Goal: Task Accomplishment & Management: Use online tool/utility

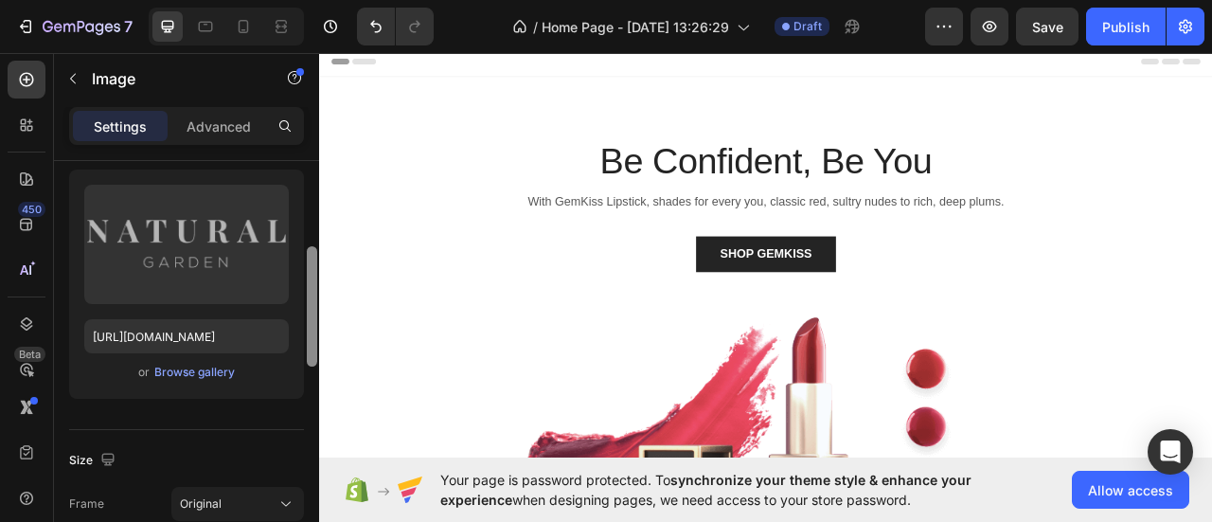
scroll to position [207, 0]
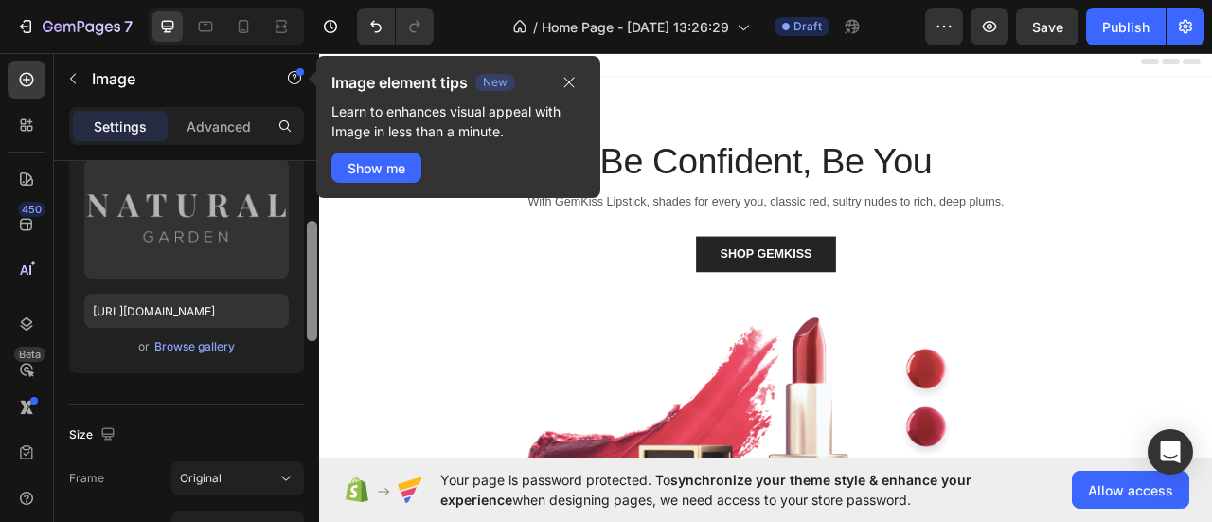
drag, startPoint x: 635, startPoint y: 296, endPoint x: 319, endPoint y: 419, distance: 339.4
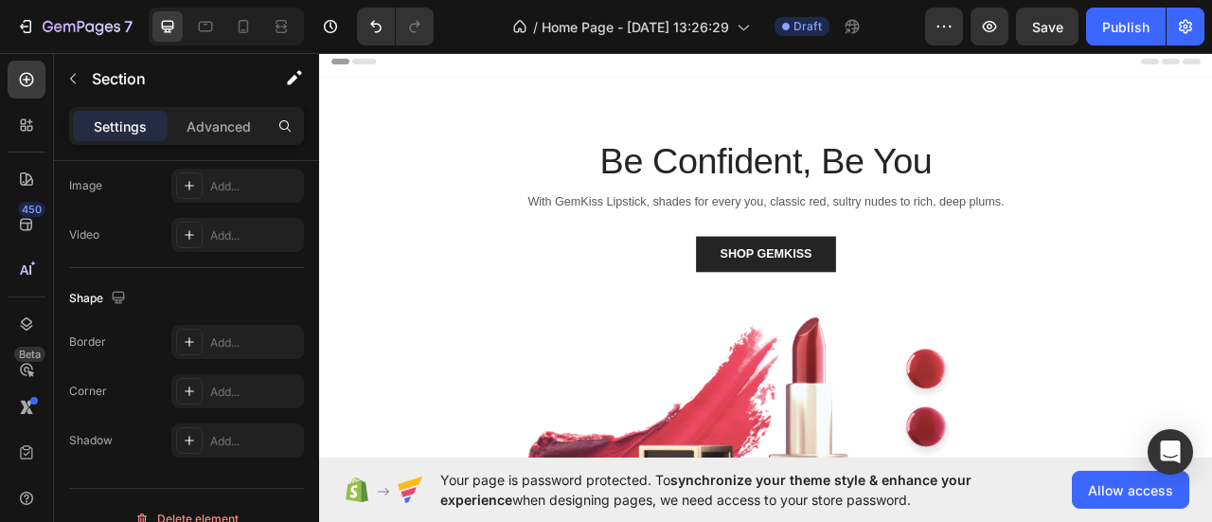
scroll to position [0, 0]
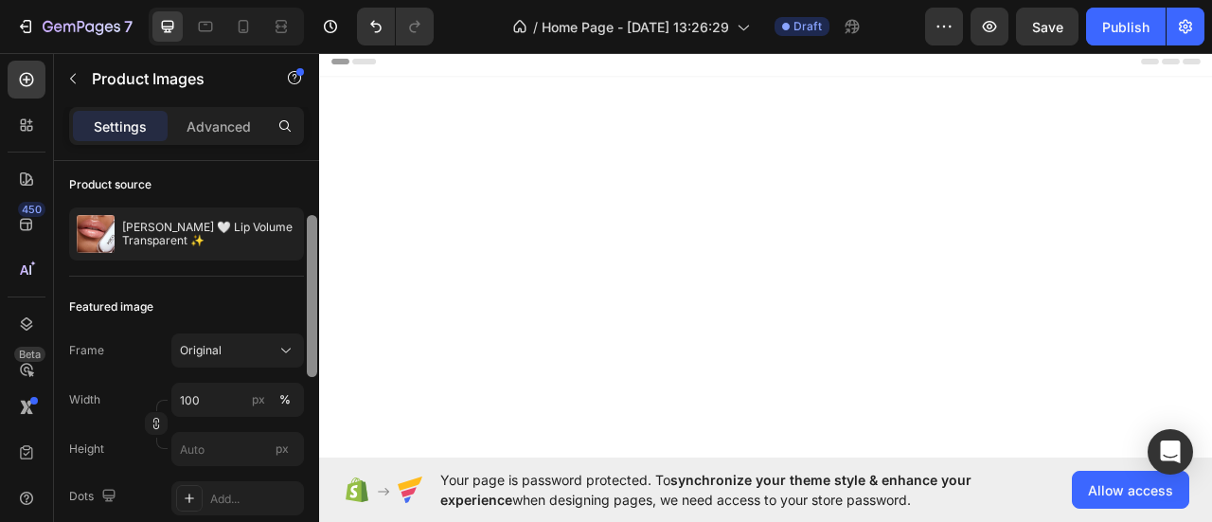
scroll to position [179, 0]
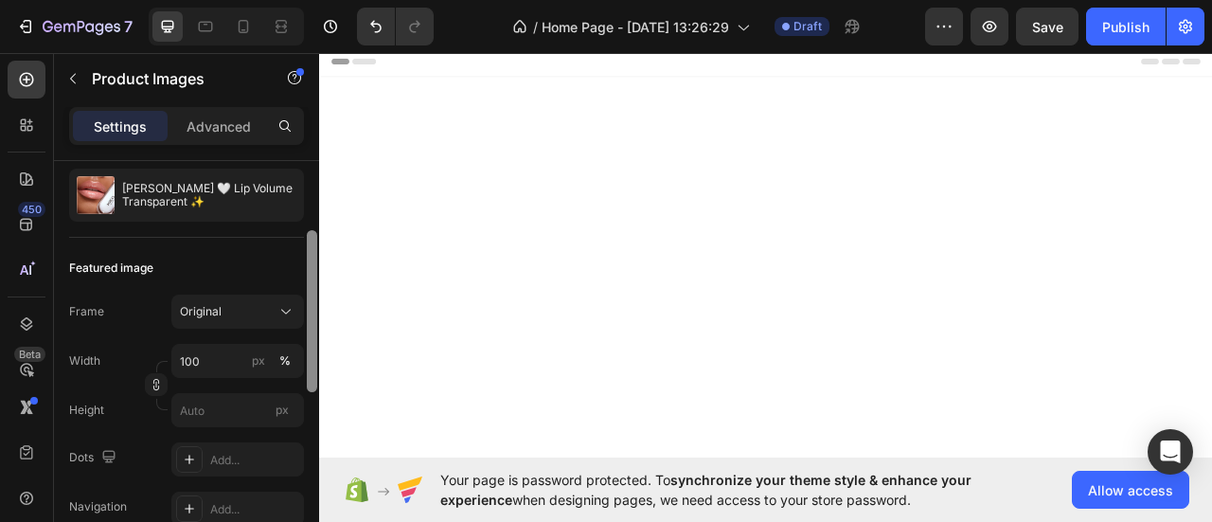
drag, startPoint x: 630, startPoint y: 264, endPoint x: 321, endPoint y: 427, distance: 349.0
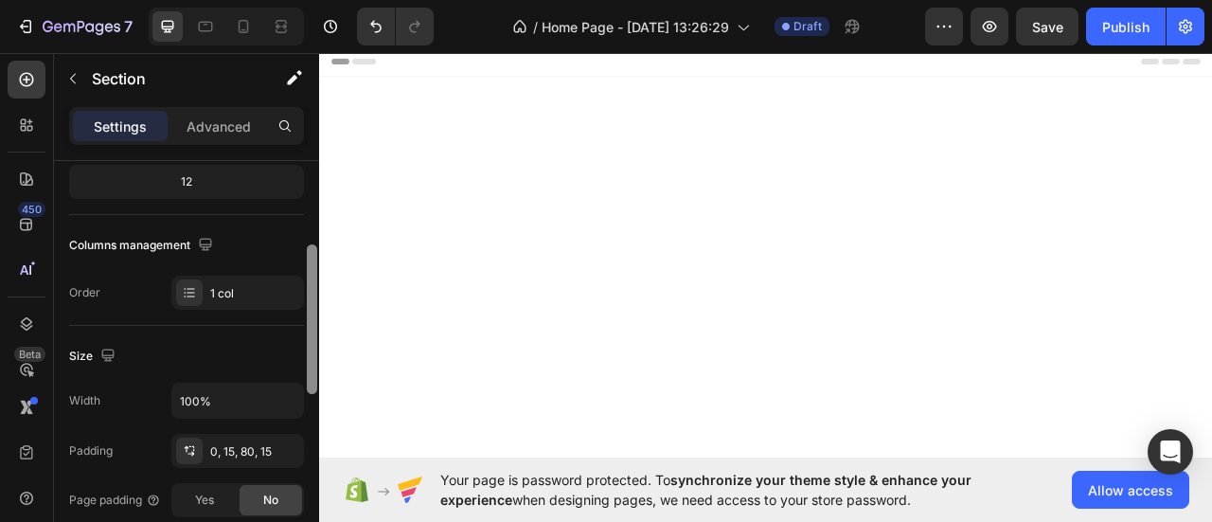
scroll to position [193, 0]
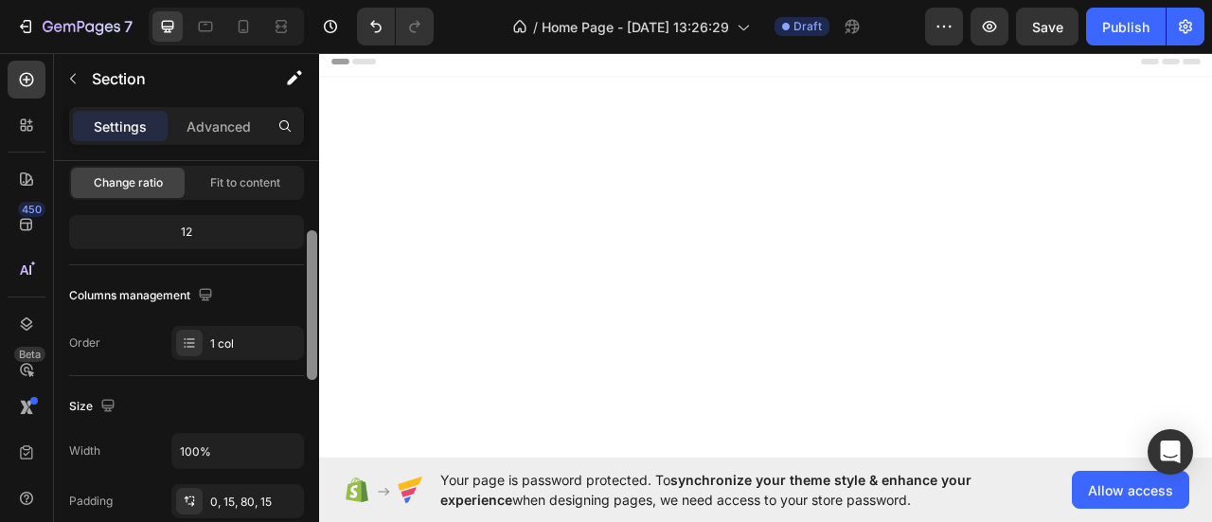
drag, startPoint x: 635, startPoint y: 485, endPoint x: 331, endPoint y: 305, distance: 353.2
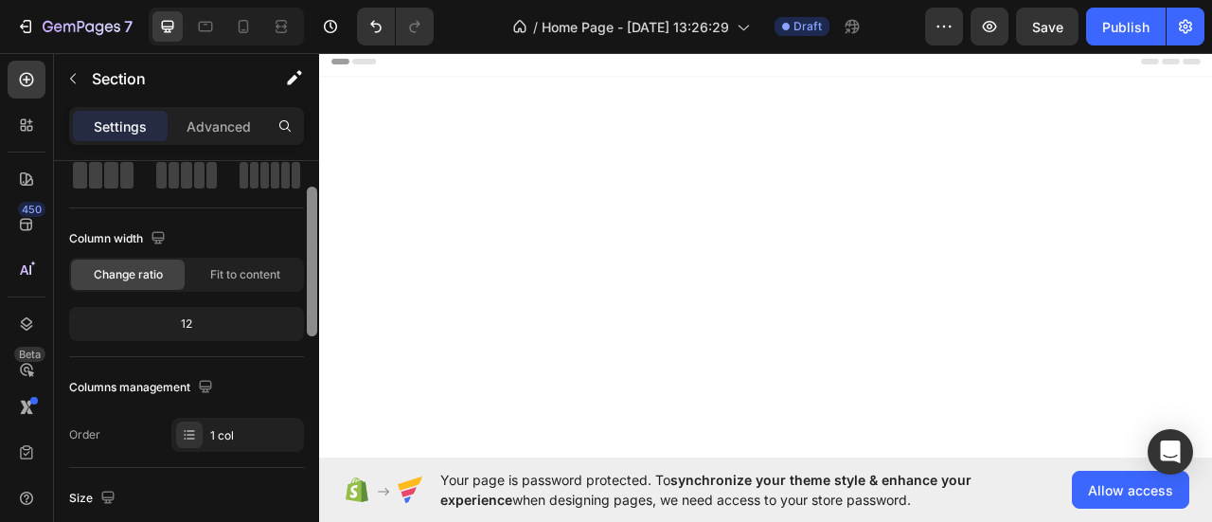
scroll to position [94, 0]
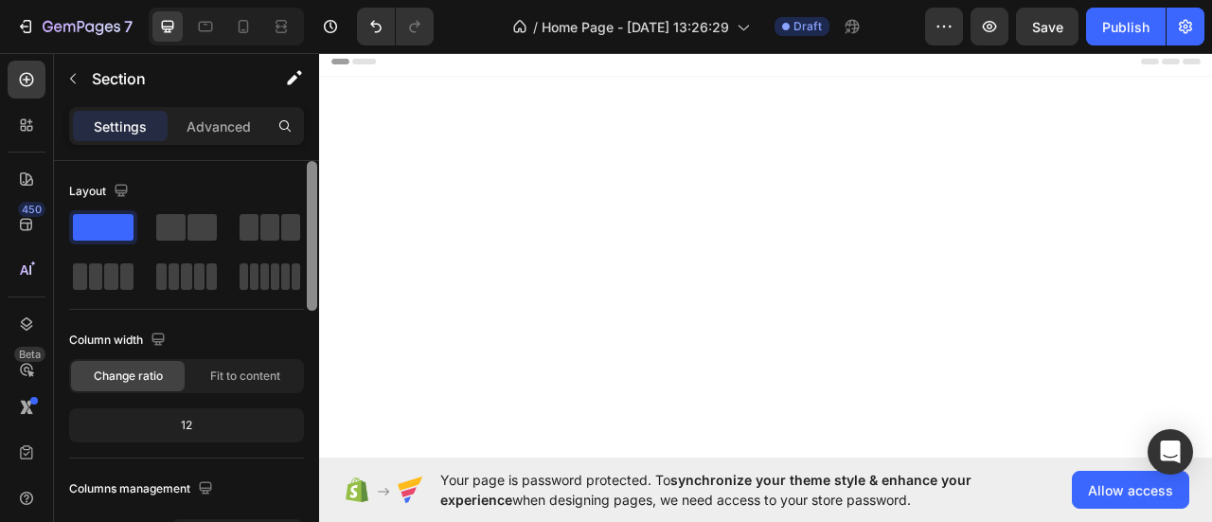
drag, startPoint x: 631, startPoint y: 314, endPoint x: 323, endPoint y: 502, distance: 360.3
drag, startPoint x: 630, startPoint y: 234, endPoint x: 320, endPoint y: 190, distance: 312.7
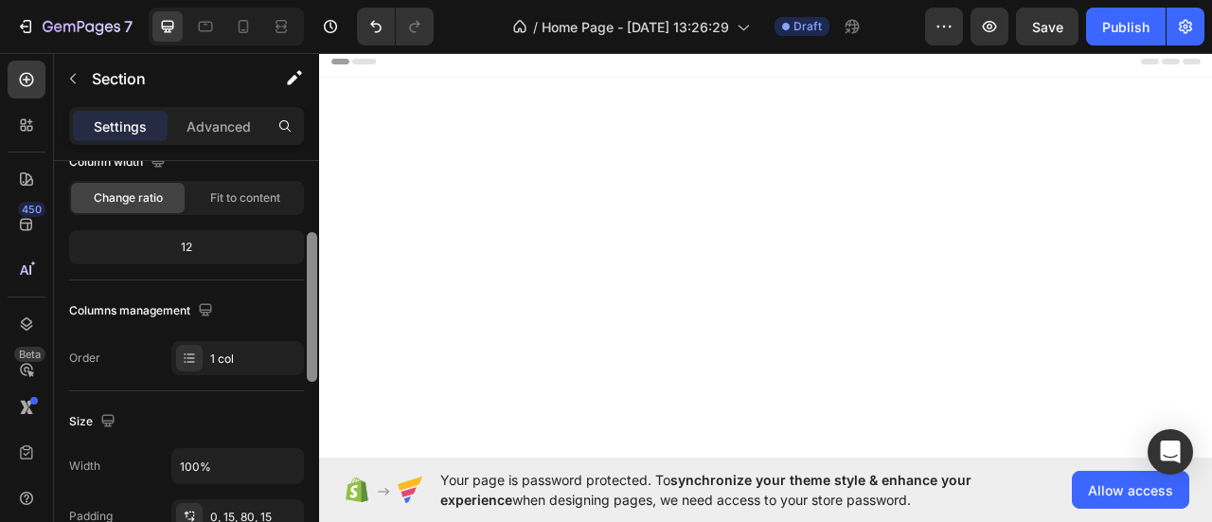
scroll to position [218, 0]
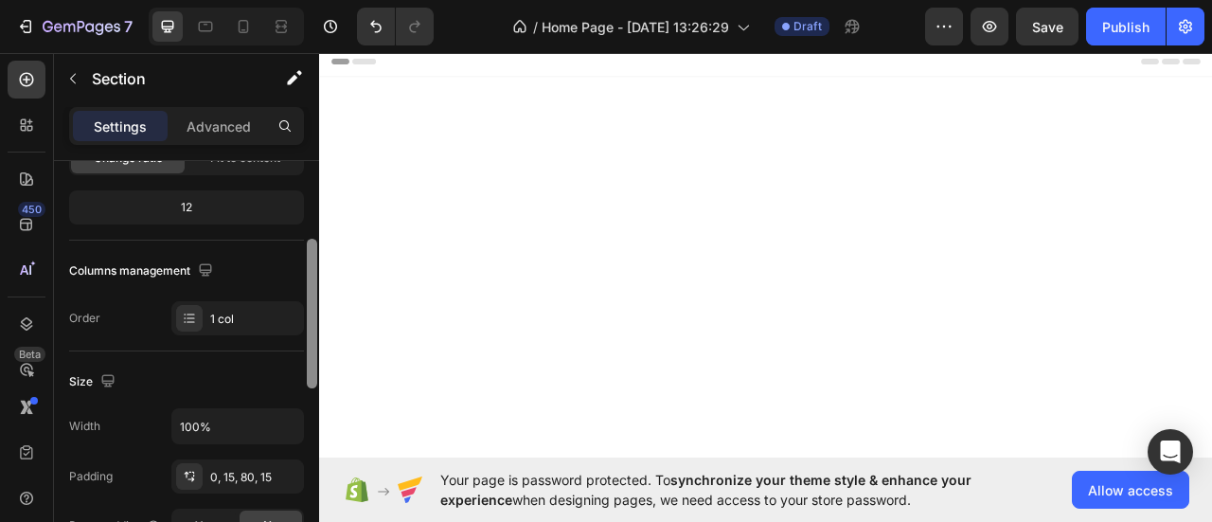
drag, startPoint x: 628, startPoint y: 262, endPoint x: 321, endPoint y: 418, distance: 343.8
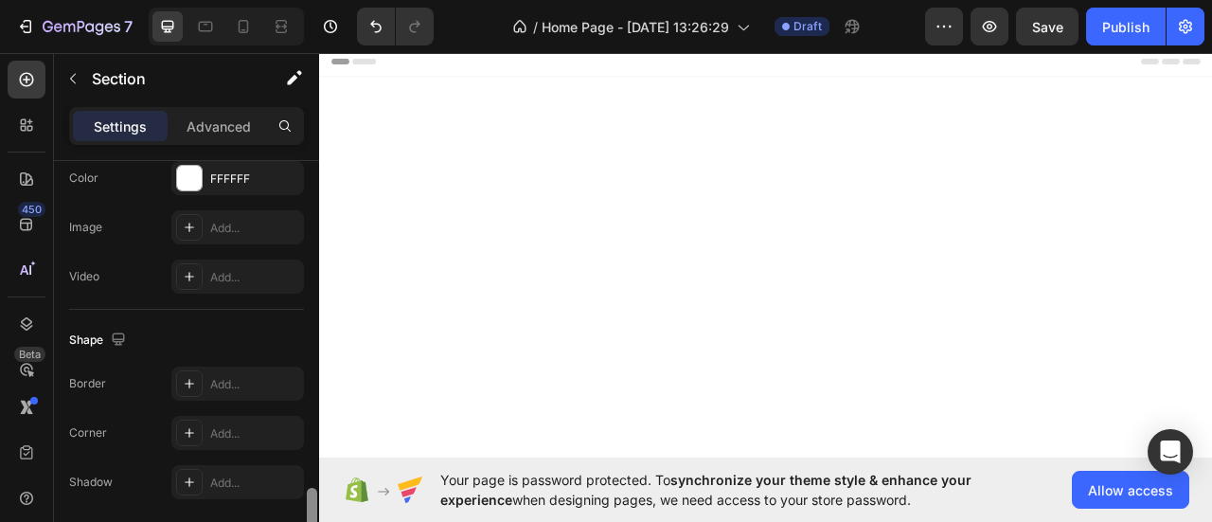
scroll to position [738, 0]
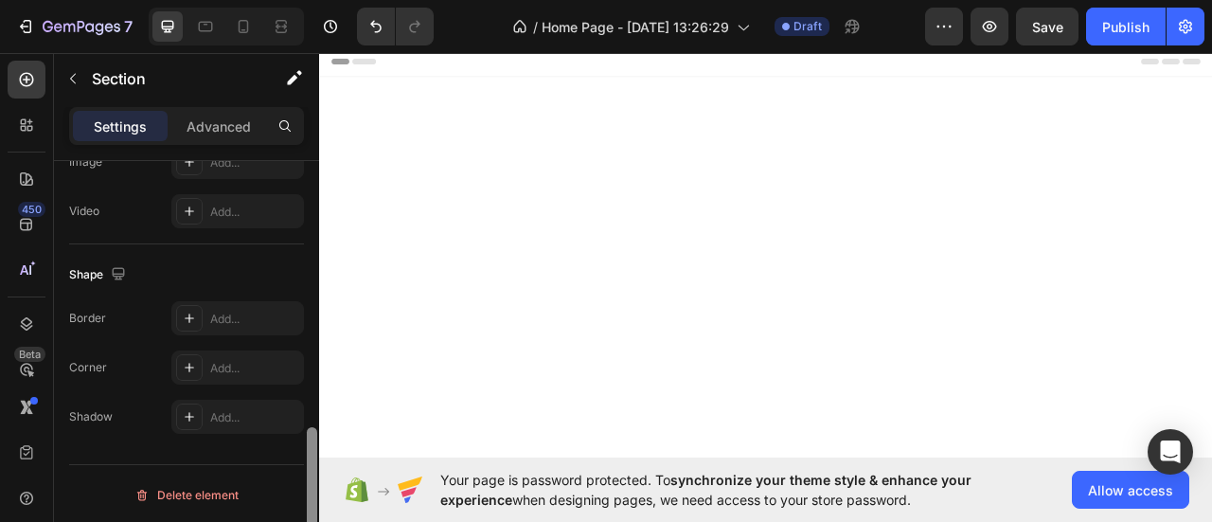
drag, startPoint x: 314, startPoint y: 374, endPoint x: 310, endPoint y: 497, distance: 123.2
click at [310, 497] on div at bounding box center [312, 502] width 10 height 150
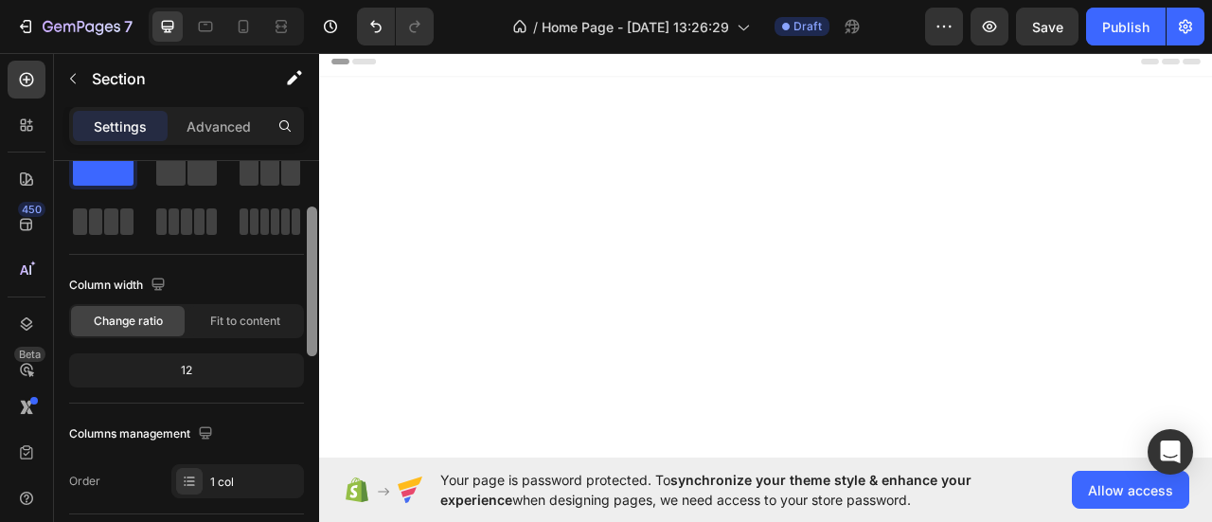
scroll to position [0, 0]
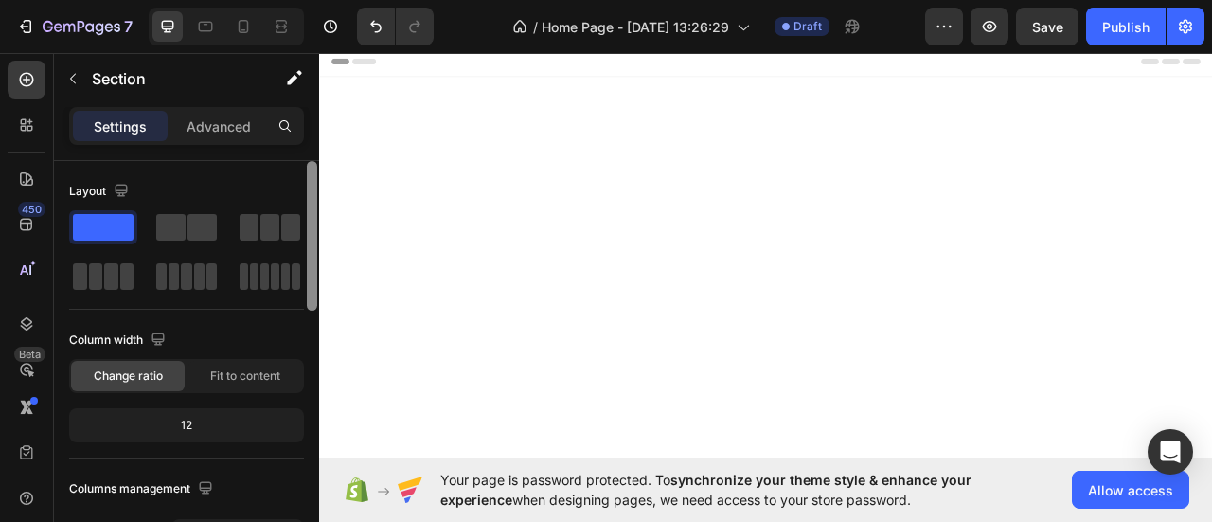
drag, startPoint x: 312, startPoint y: 486, endPoint x: 309, endPoint y: 132, distance: 354.1
click at [309, 132] on div "Settings Advanced Layout Column width Change ratio Fit to content 12 Columns ma…" at bounding box center [186, 341] width 265 height 469
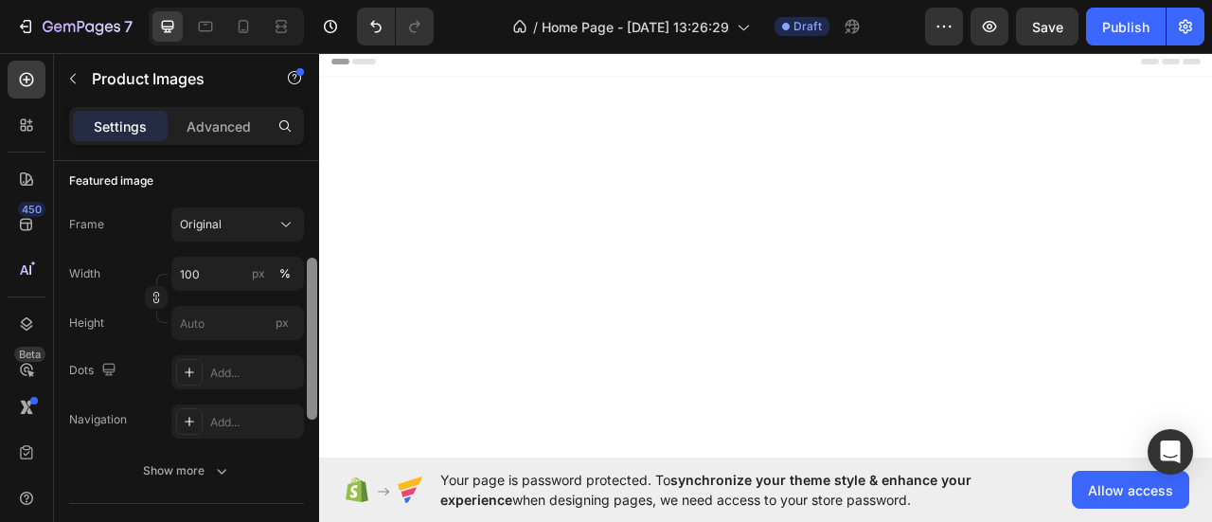
scroll to position [271, 0]
drag, startPoint x: 312, startPoint y: 200, endPoint x: 316, endPoint y: 307, distance: 107.1
click at [316, 307] on div at bounding box center [312, 347] width 10 height 162
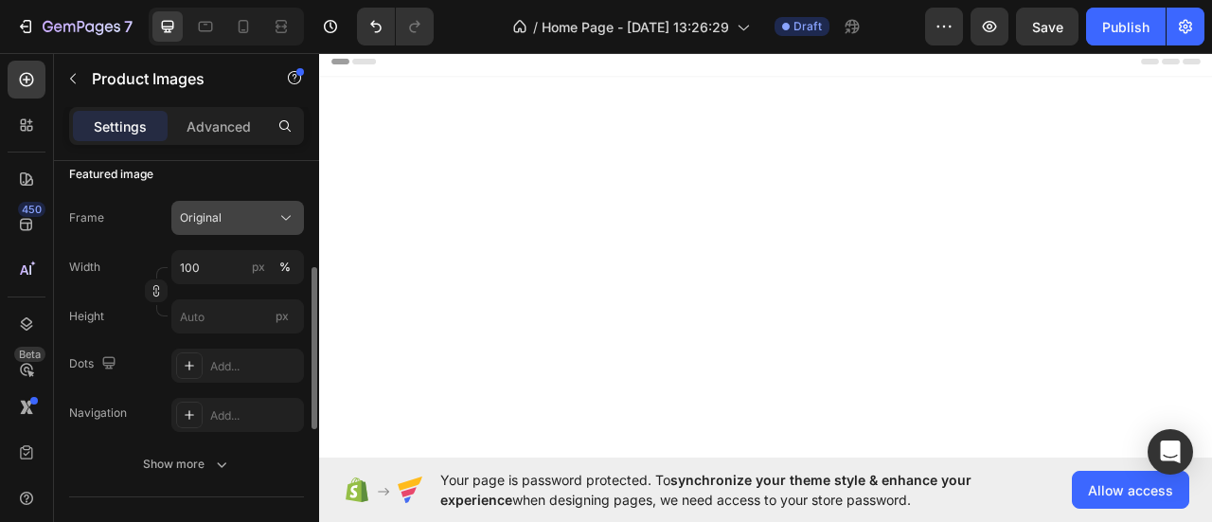
click at [288, 212] on icon at bounding box center [285, 217] width 19 height 19
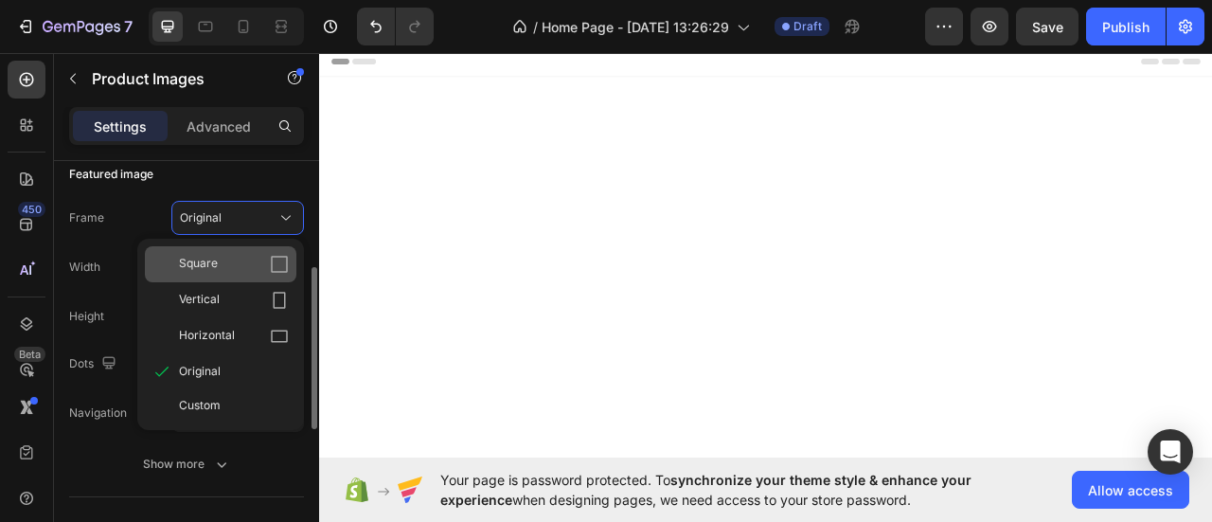
click at [242, 263] on div "Square" at bounding box center [234, 264] width 110 height 19
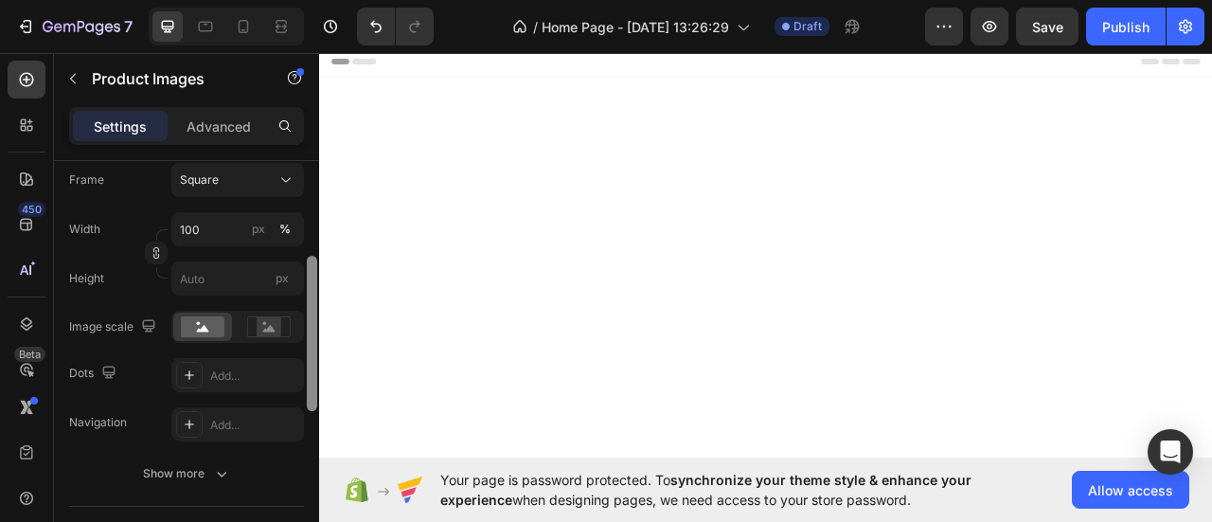
scroll to position [318, 0]
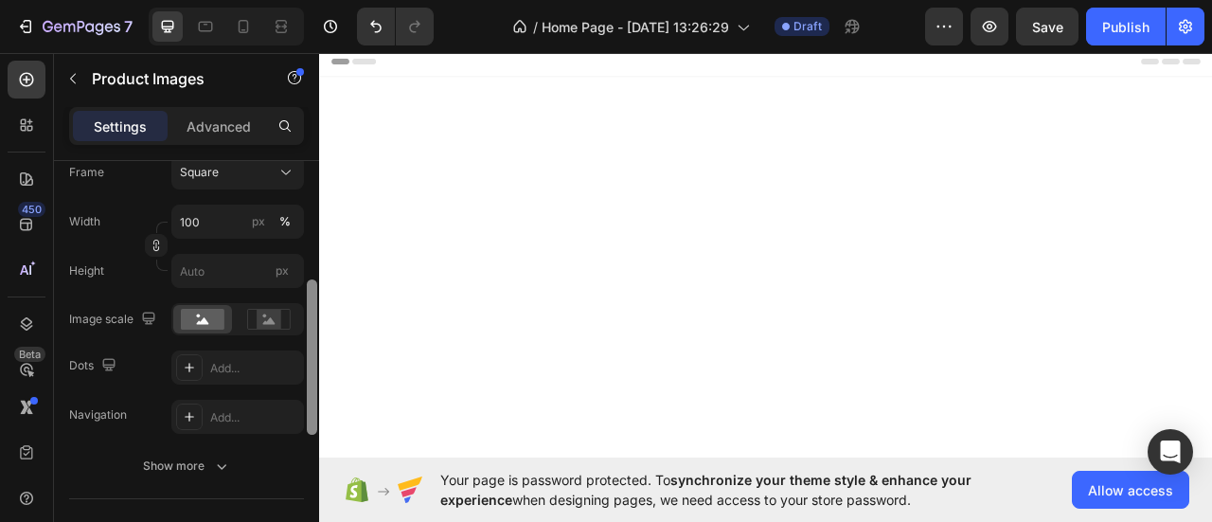
drag, startPoint x: 311, startPoint y: 283, endPoint x: 316, endPoint y: 300, distance: 18.0
click at [316, 300] on div at bounding box center [312, 356] width 10 height 155
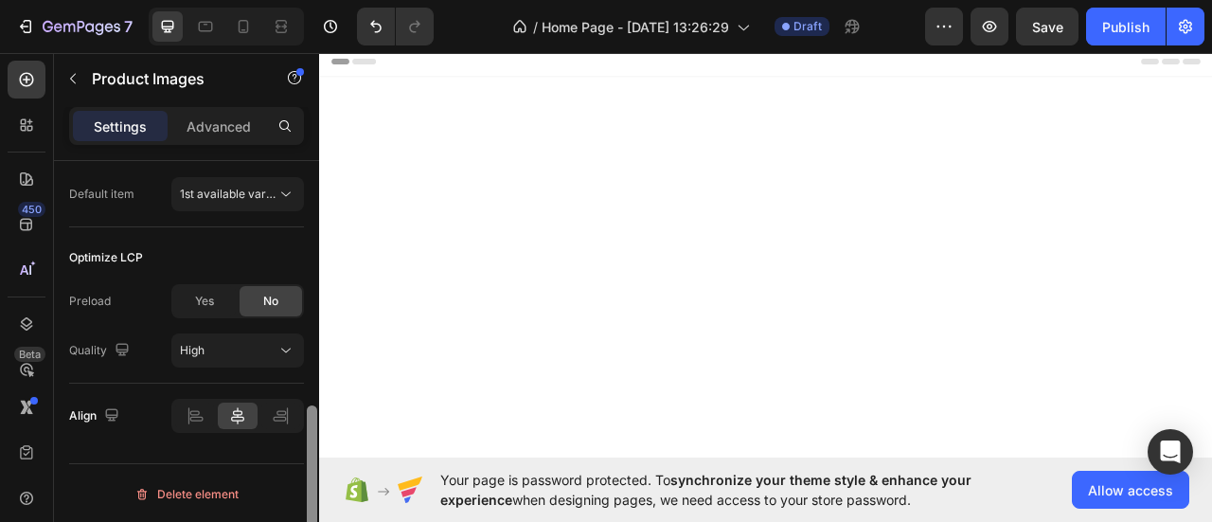
scroll to position [697, 0]
drag, startPoint x: 312, startPoint y: 338, endPoint x: 307, endPoint y: 507, distance: 168.6
click at [307, 507] on div at bounding box center [312, 498] width 10 height 155
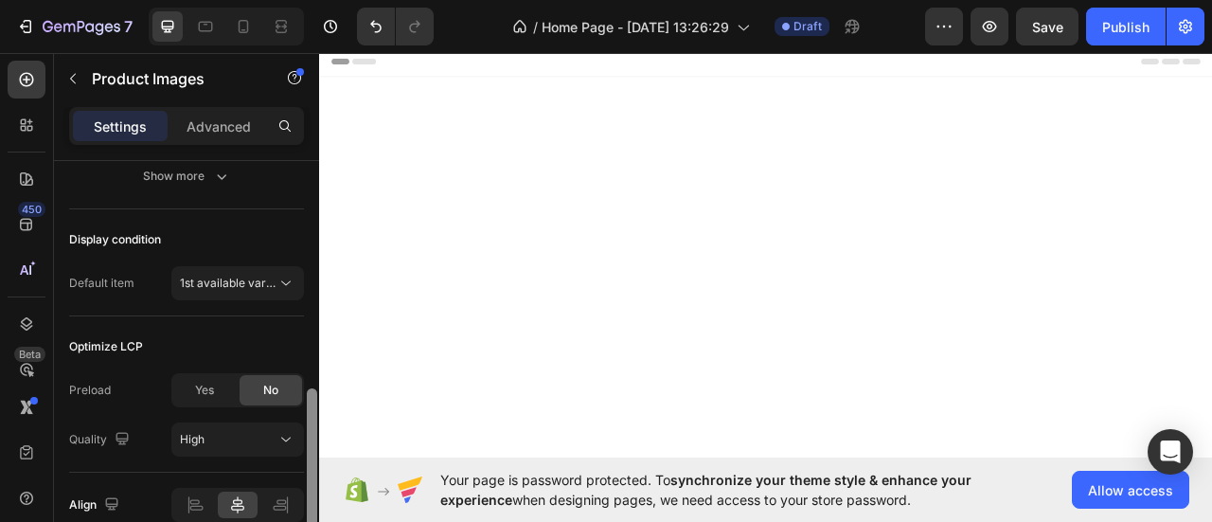
drag, startPoint x: 631, startPoint y: 490, endPoint x: 324, endPoint y: 402, distance: 318.9
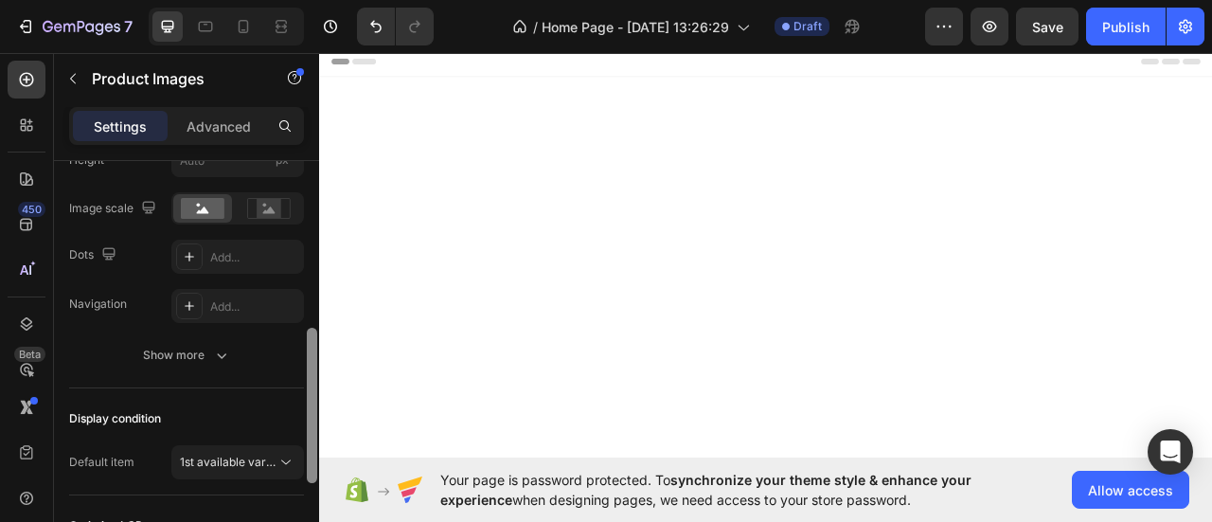
scroll to position [360, 0]
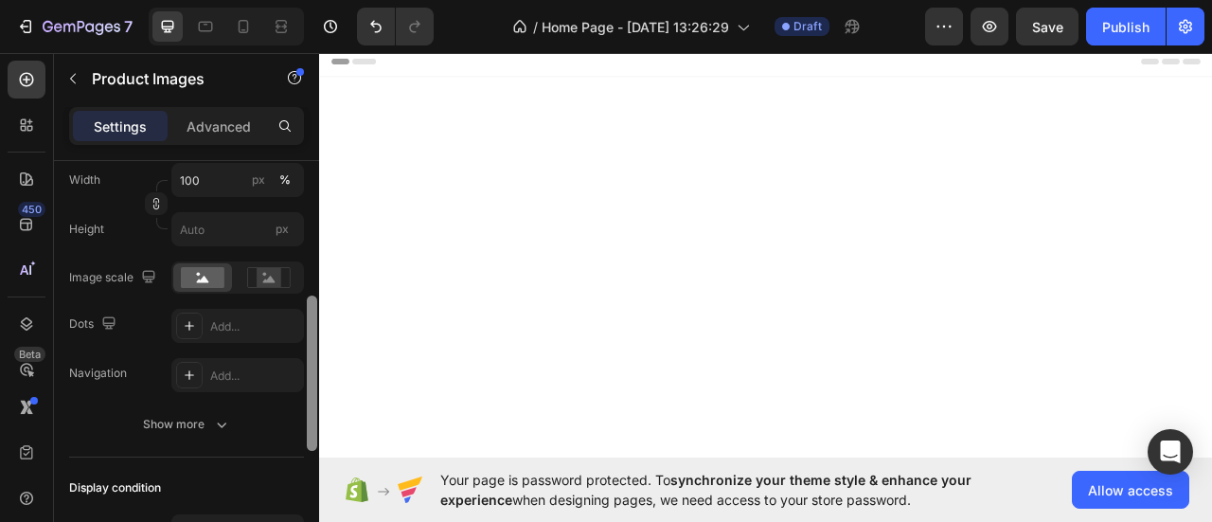
drag, startPoint x: 632, startPoint y: 438, endPoint x: 335, endPoint y: 211, distance: 373.5
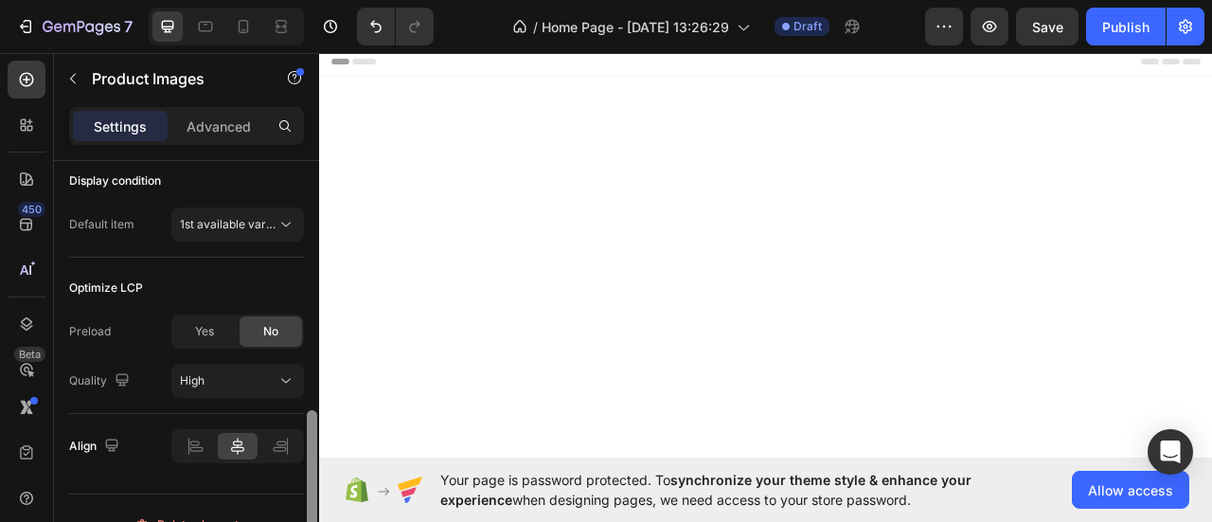
scroll to position [697, 0]
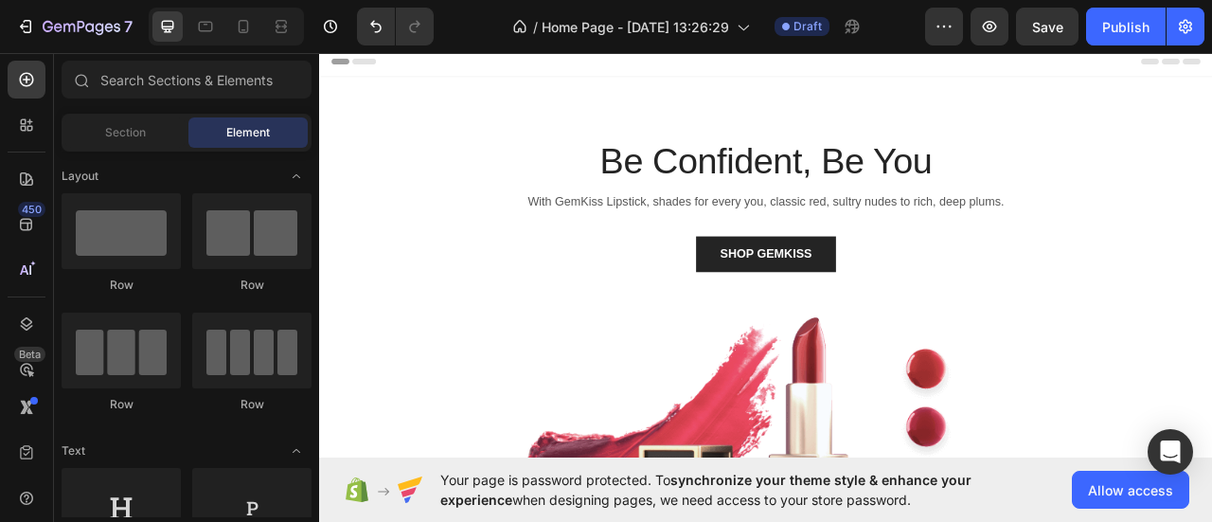
drag, startPoint x: 1450, startPoint y: 169, endPoint x: 1529, endPoint y: 98, distance: 106.6
click at [1130, 489] on span "Allow access" at bounding box center [1130, 490] width 85 height 20
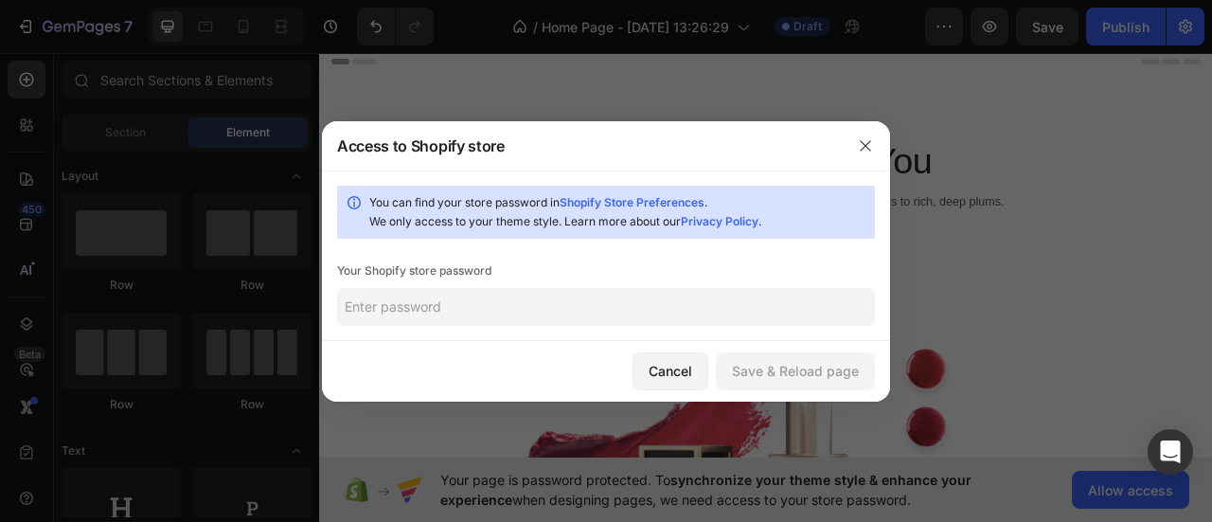
click at [429, 301] on input "text" at bounding box center [606, 307] width 538 height 38
type input "Ն"
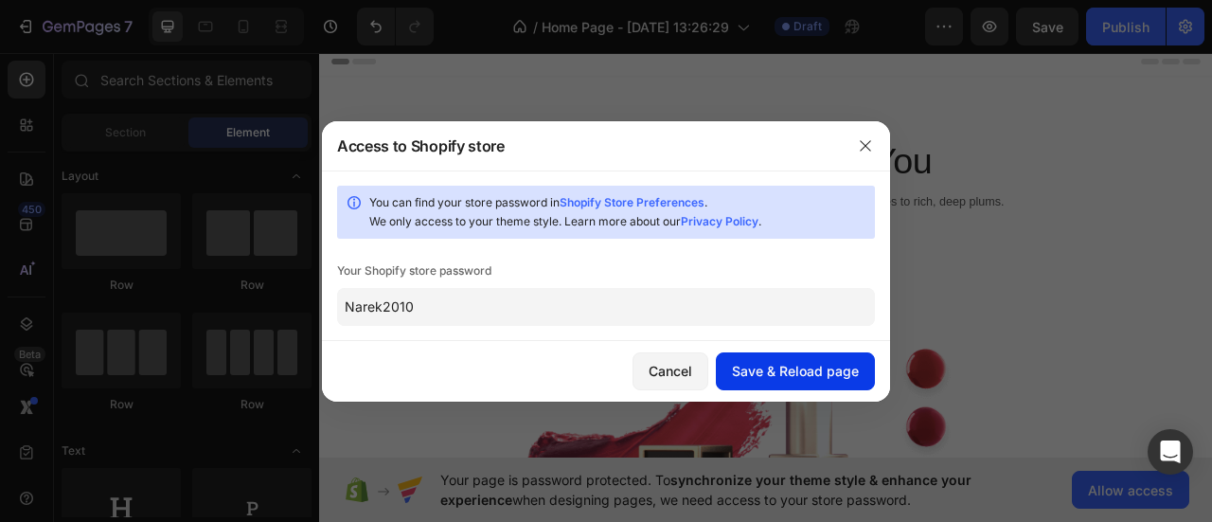
type input "Narek2010"
click at [786, 374] on div "Save & Reload page" at bounding box center [795, 371] width 127 height 20
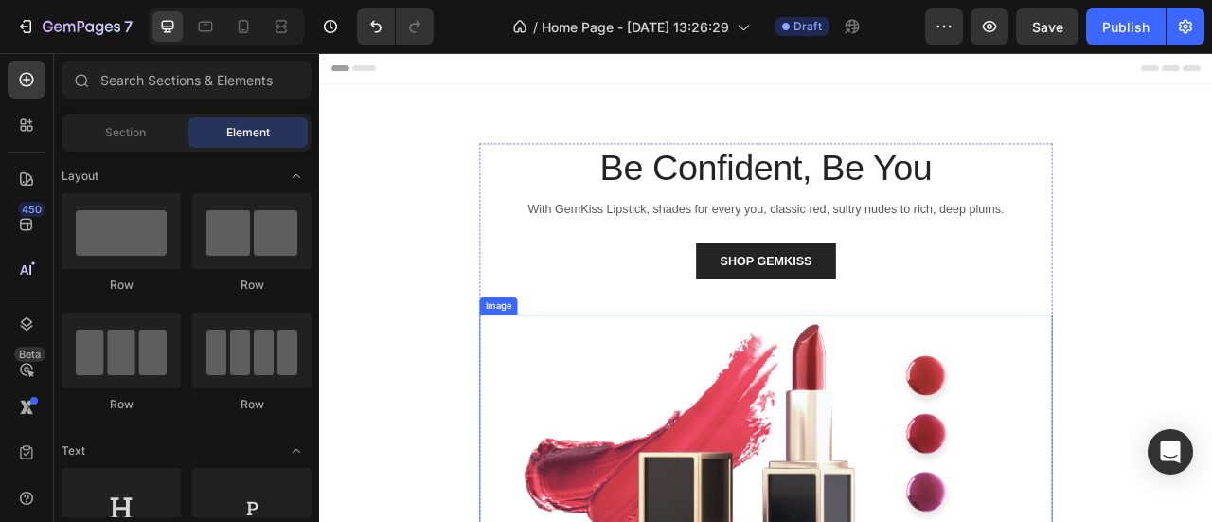
scroll to position [0, 0]
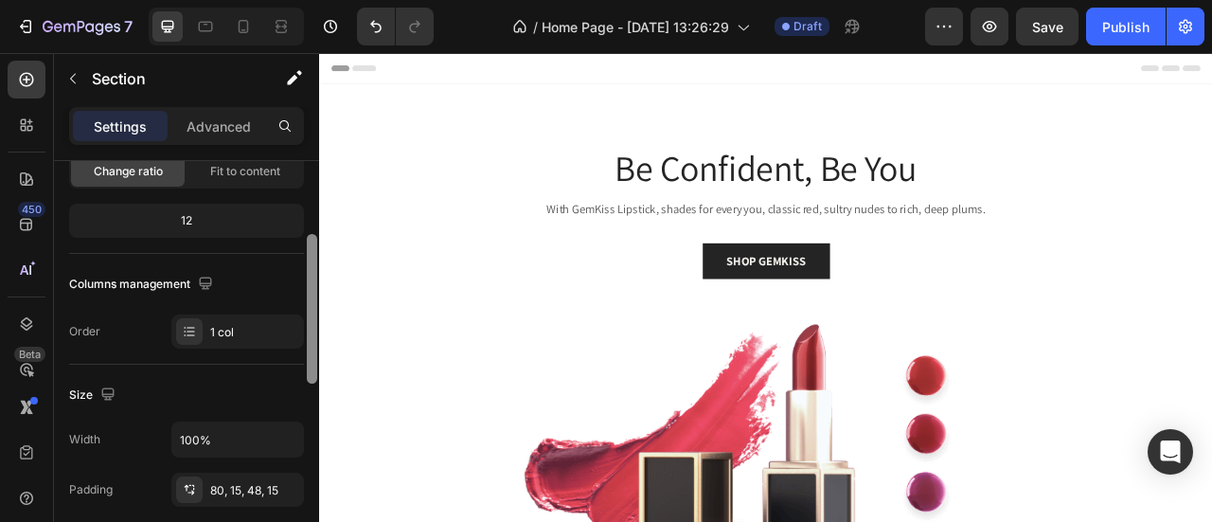
scroll to position [246, 0]
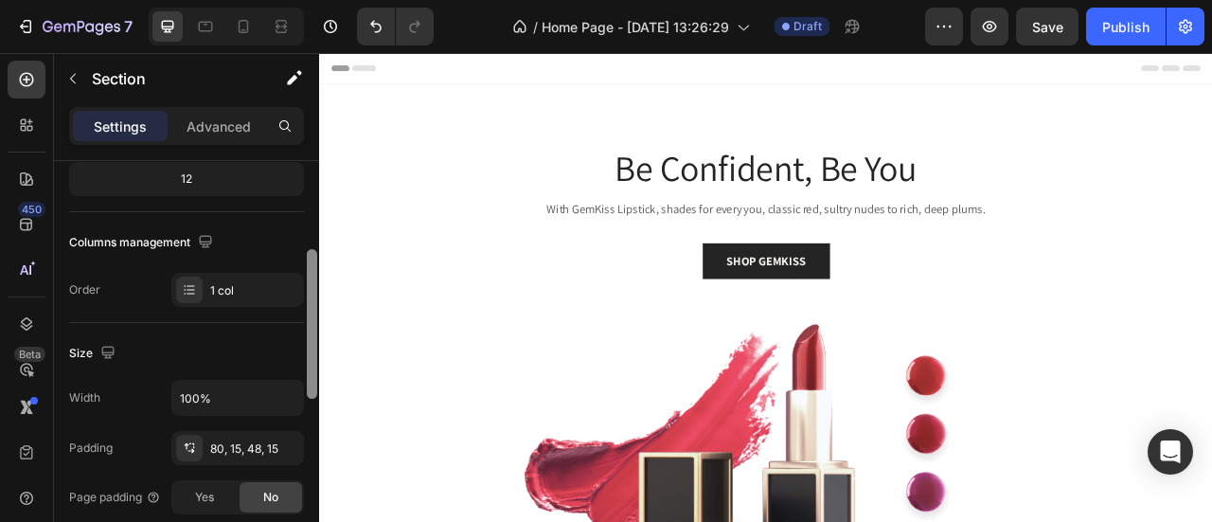
drag, startPoint x: 634, startPoint y: 257, endPoint x: 329, endPoint y: 157, distance: 321.6
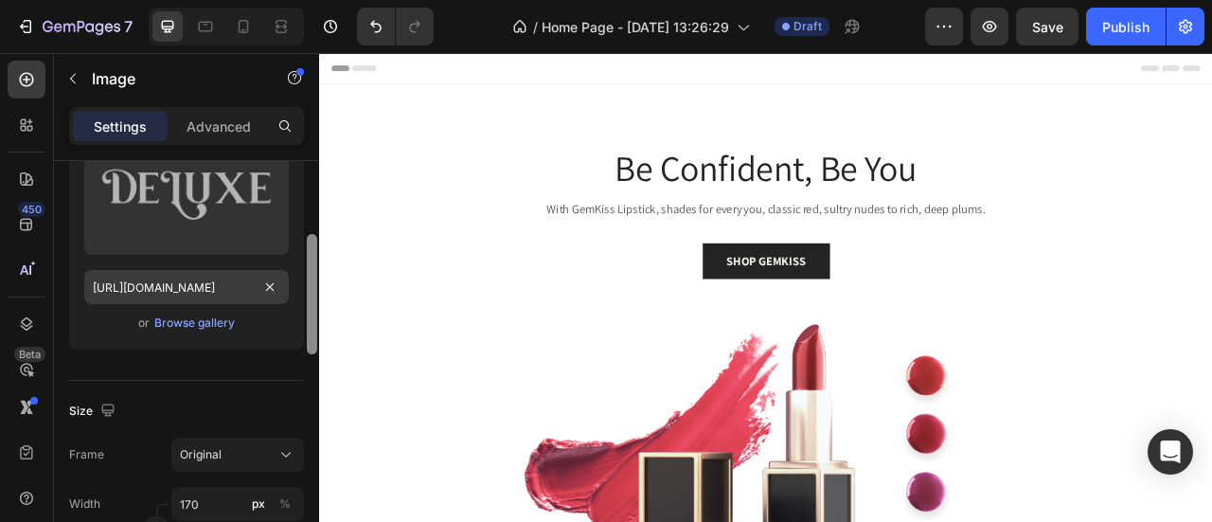
scroll to position [236, 0]
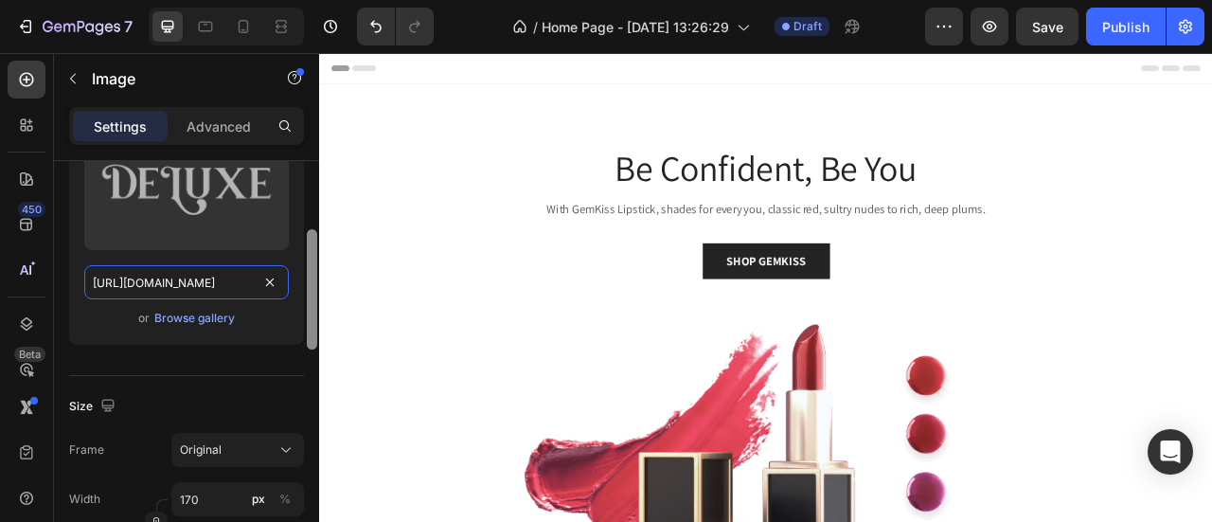
click at [253, 289] on input "[URL][DOMAIN_NAME]" at bounding box center [186, 282] width 205 height 34
click at [254, 277] on input "[URL][DOMAIN_NAME]" at bounding box center [186, 282] width 205 height 34
click at [256, 283] on input "[URL][DOMAIN_NAME]" at bounding box center [186, 282] width 205 height 34
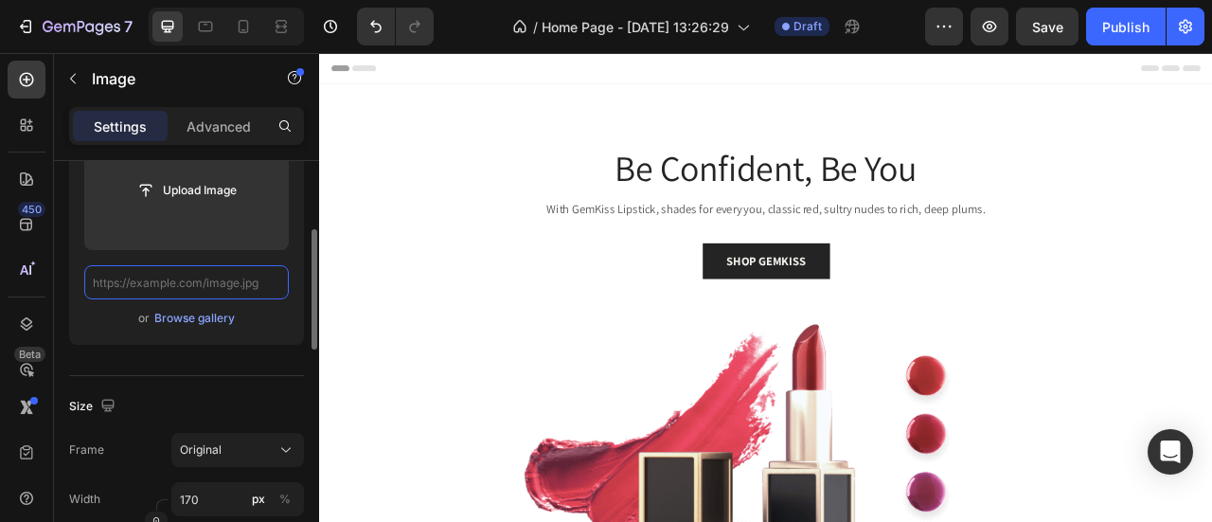
click at [148, 279] on input "text" at bounding box center [186, 282] width 205 height 34
click at [170, 319] on div "Browse gallery" at bounding box center [194, 318] width 80 height 17
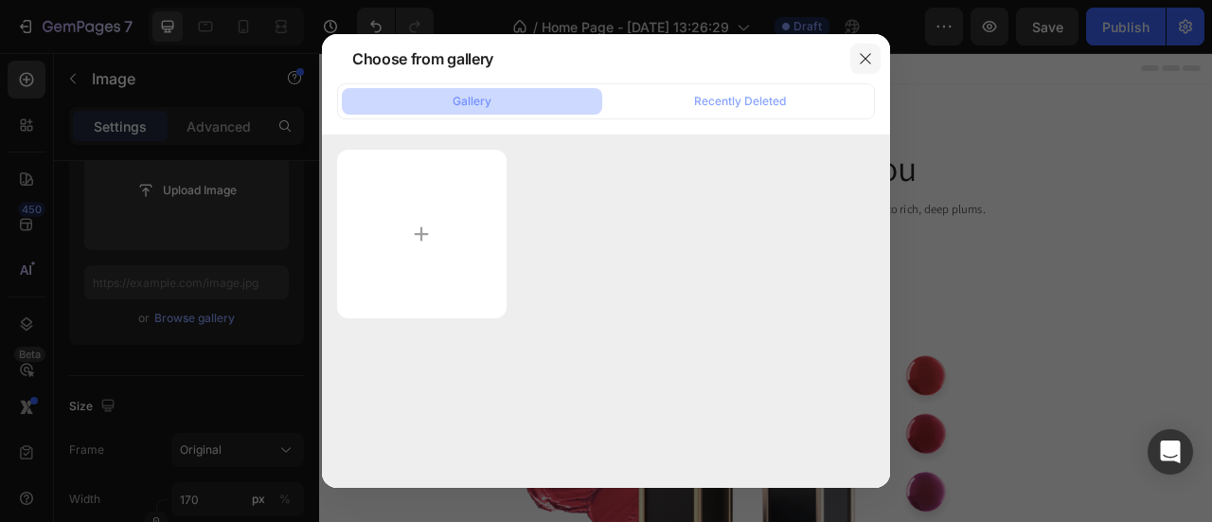
click at [864, 60] on icon "button" at bounding box center [865, 58] width 15 height 15
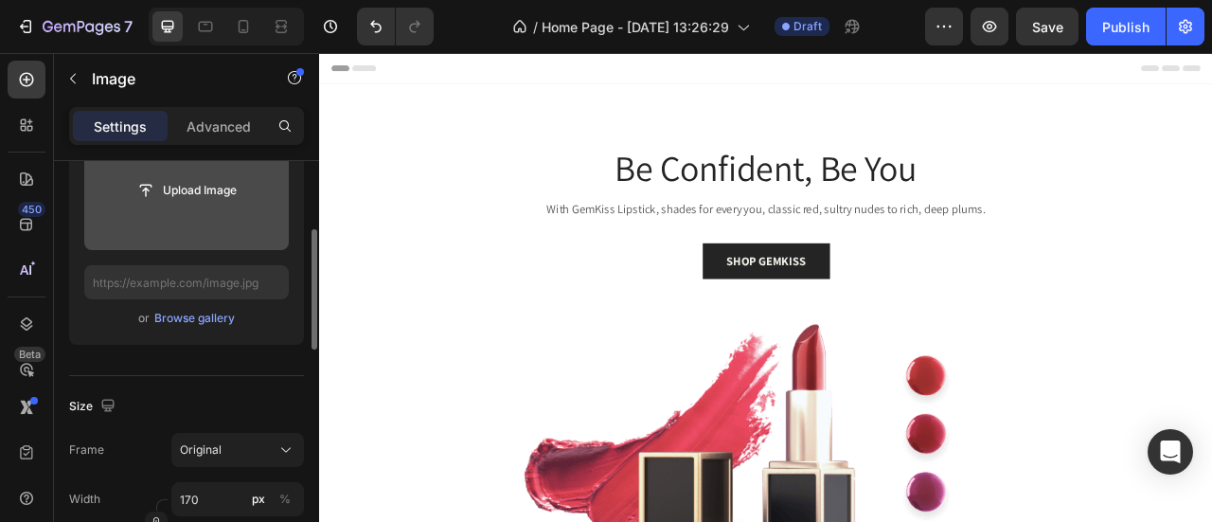
click at [252, 211] on input "file" at bounding box center [186, 190] width 205 height 119
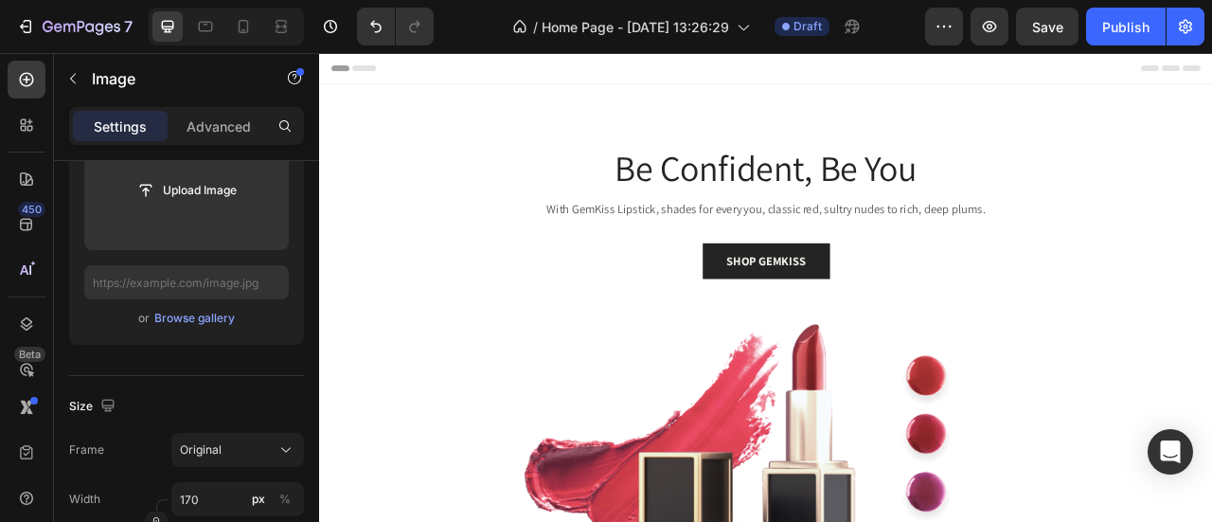
click at [251, 268] on input "text" at bounding box center [186, 282] width 205 height 34
click at [155, 285] on input "text" at bounding box center [186, 282] width 205 height 34
paste input "[URL][DOMAIN_NAME] › collections › kiko"
type input "[URL][DOMAIN_NAME] › collections › kiko"
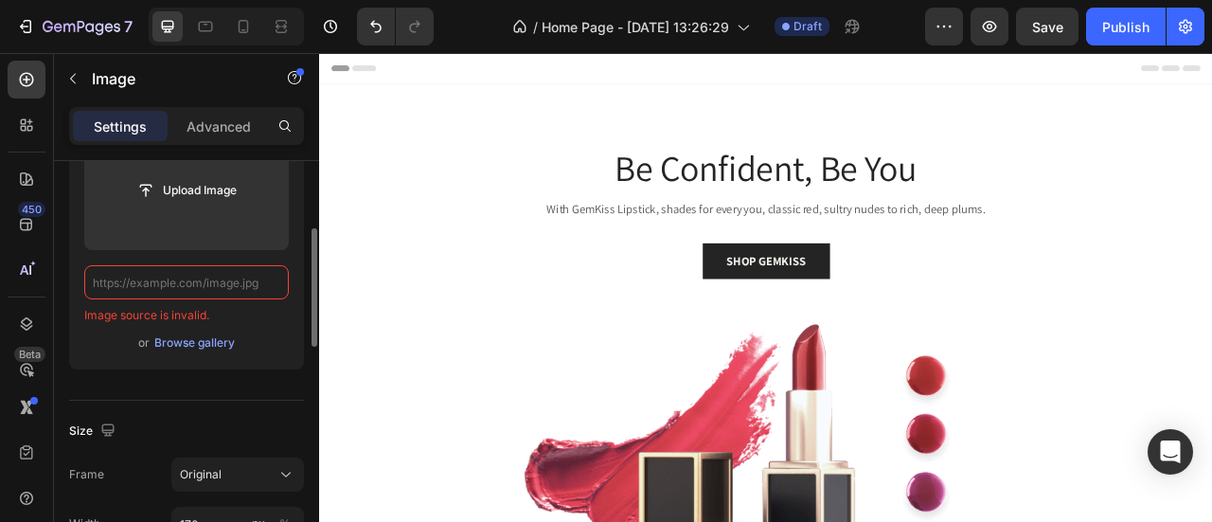
scroll to position [0, 0]
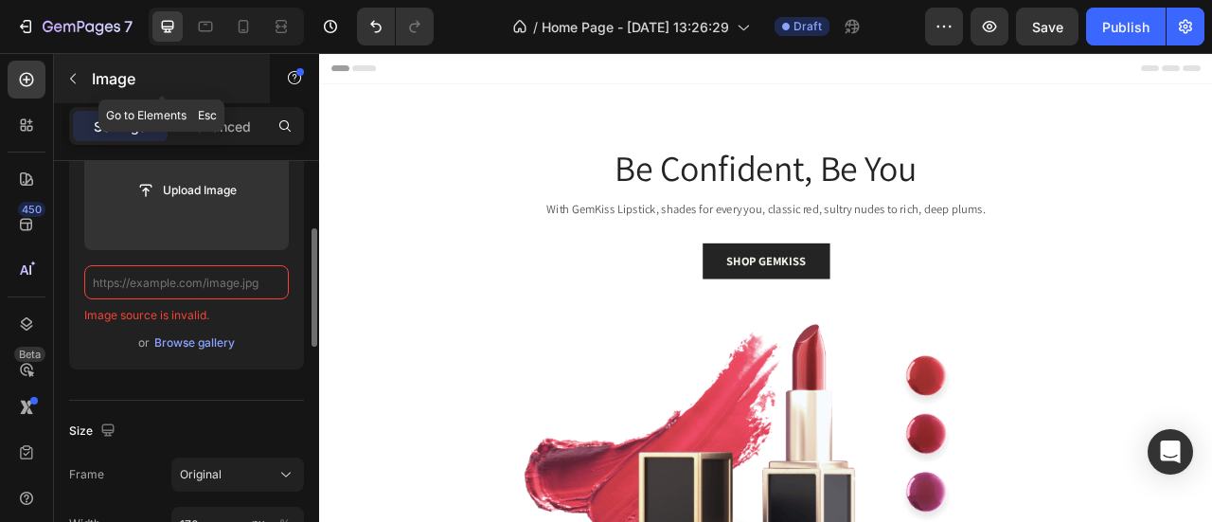
click at [73, 83] on icon "button" at bounding box center [72, 78] width 15 height 15
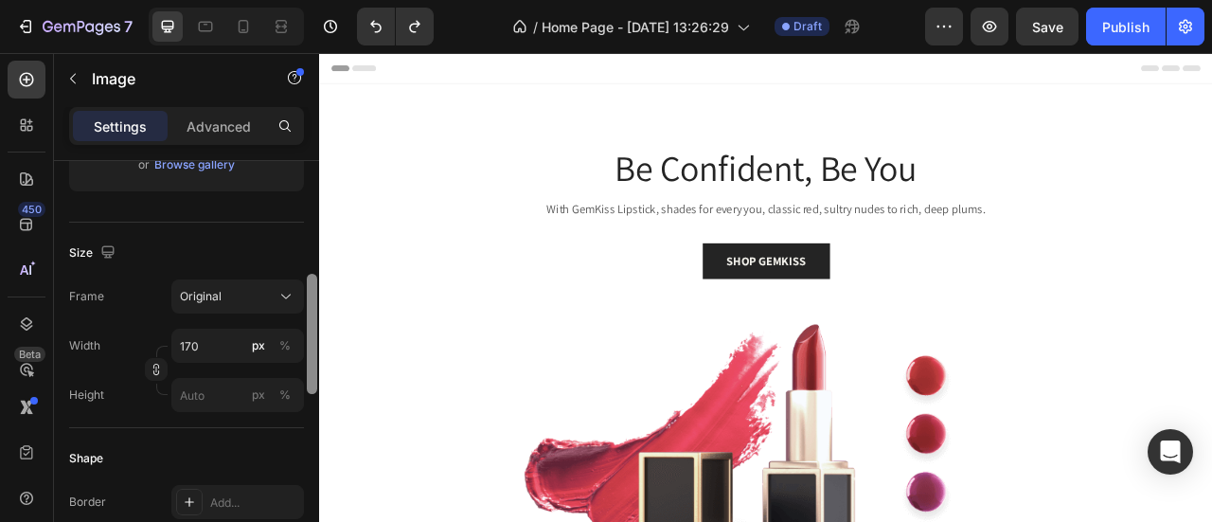
scroll to position [392, 0]
drag, startPoint x: 631, startPoint y: 238, endPoint x: 342, endPoint y: 481, distance: 377.6
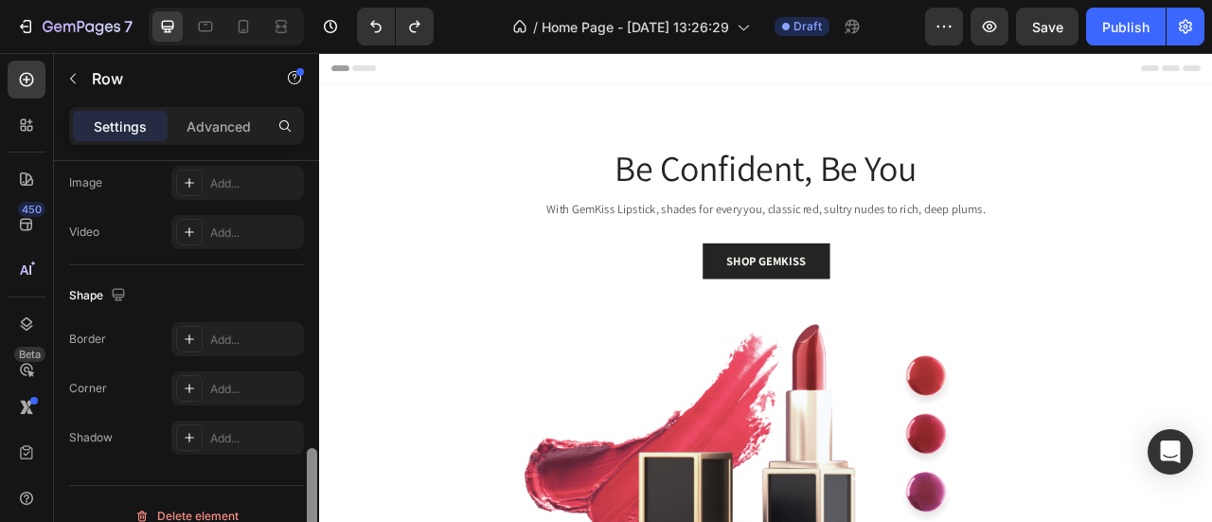
scroll to position [738, 0]
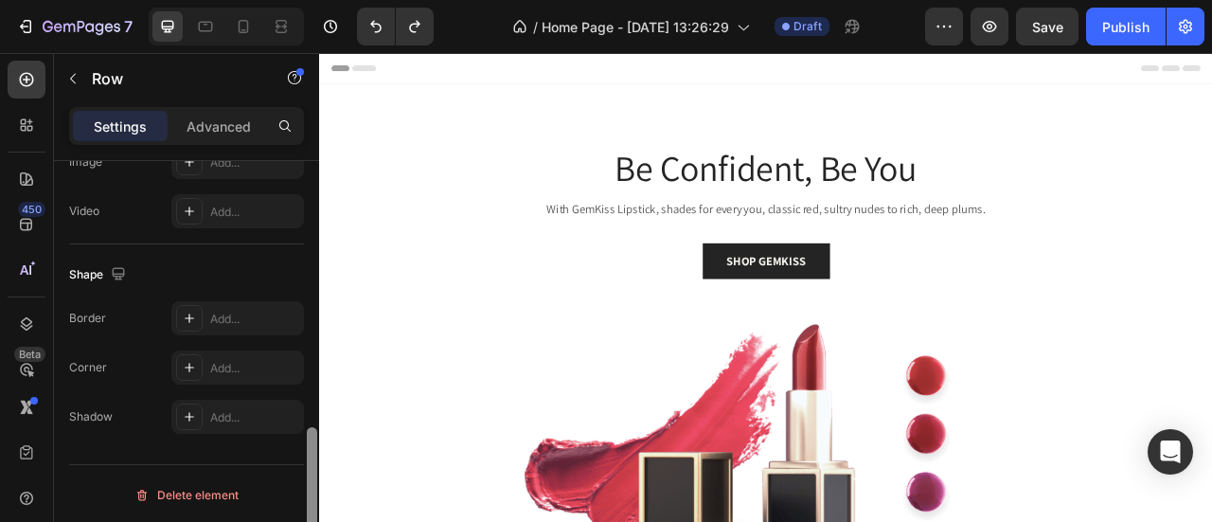
click at [312, 428] on div at bounding box center [312, 502] width 10 height 150
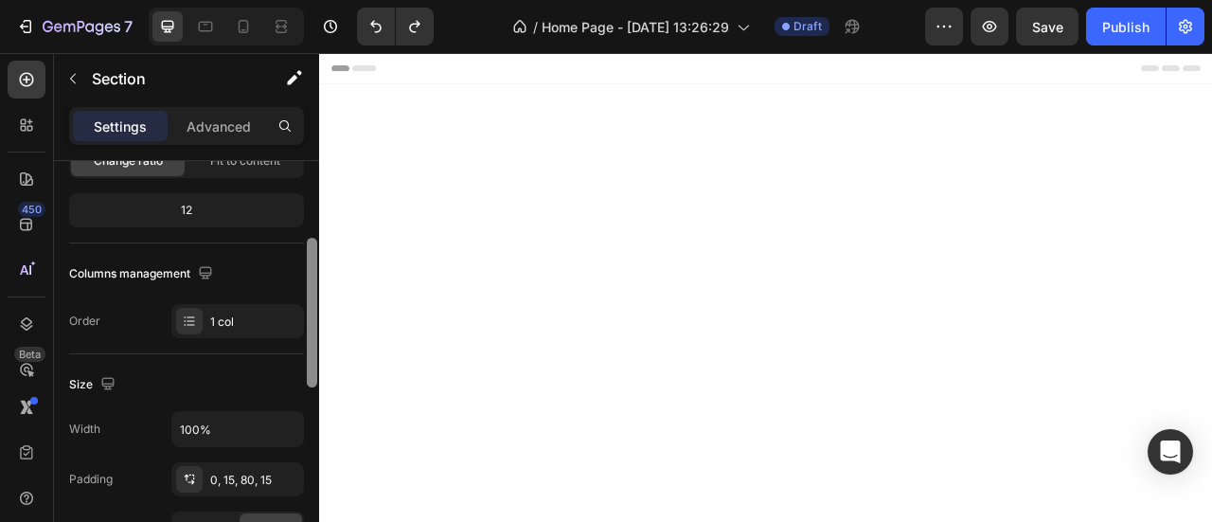
scroll to position [223, 0]
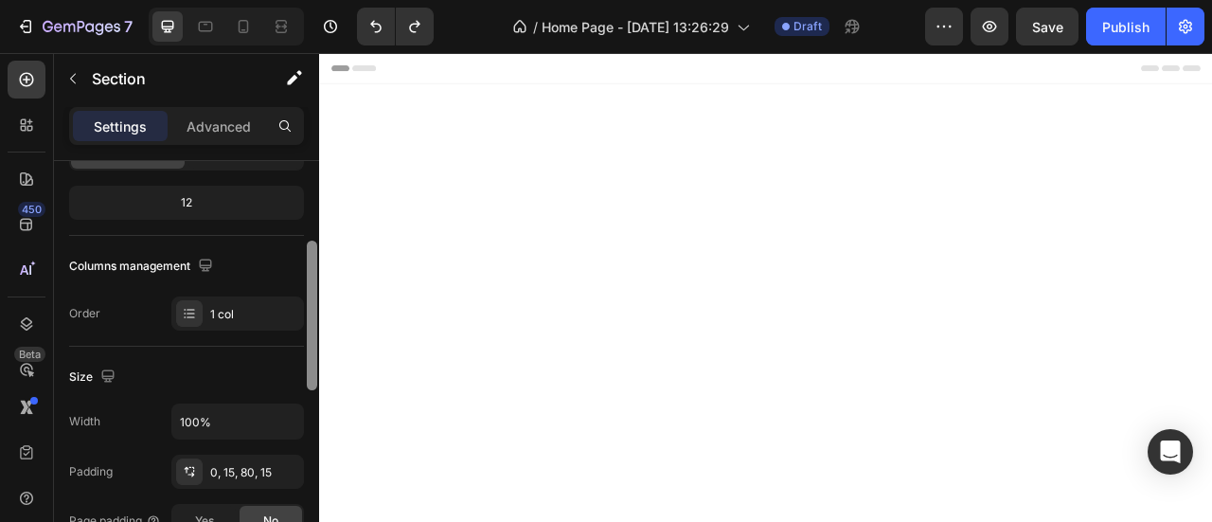
drag, startPoint x: 309, startPoint y: 218, endPoint x: 309, endPoint y: 299, distance: 81.4
click at [309, 299] on div at bounding box center [312, 315] width 10 height 150
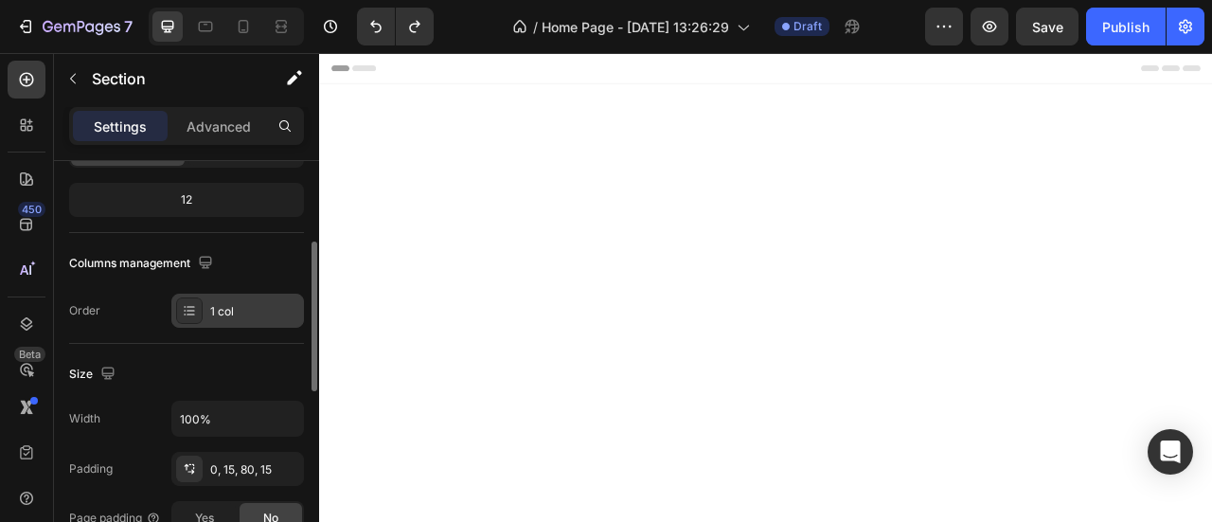
click at [240, 313] on div "1 col" at bounding box center [254, 311] width 89 height 17
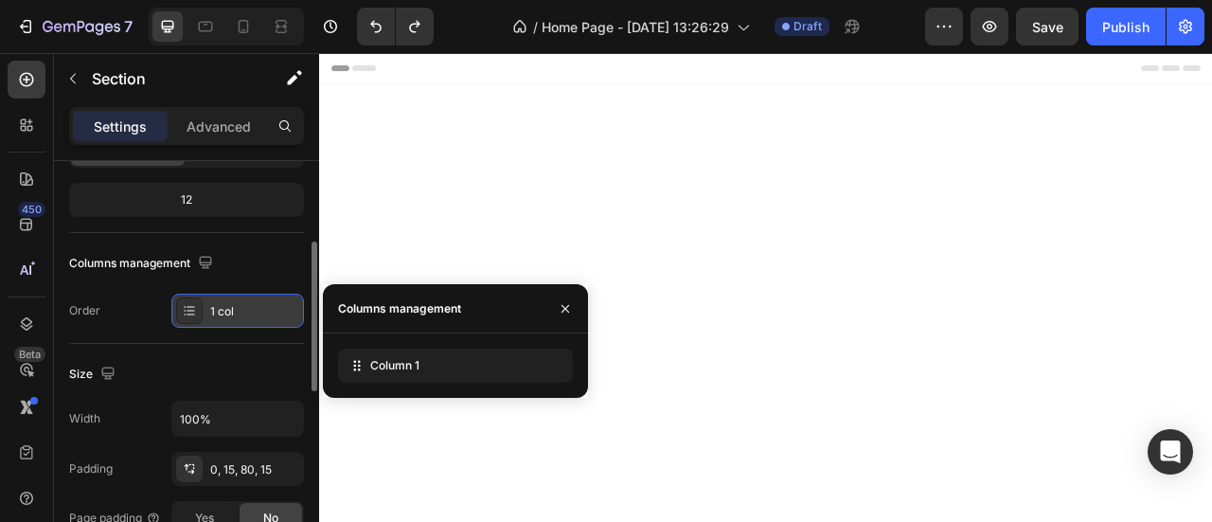
click at [240, 313] on div "1 col" at bounding box center [254, 311] width 89 height 17
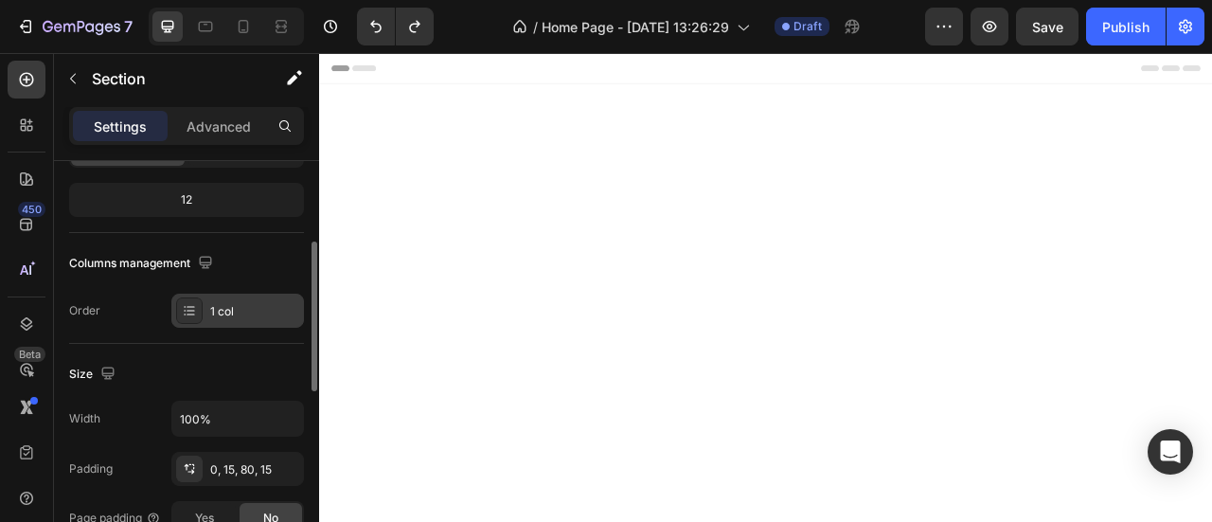
click at [270, 294] on div "1 col" at bounding box center [237, 311] width 133 height 34
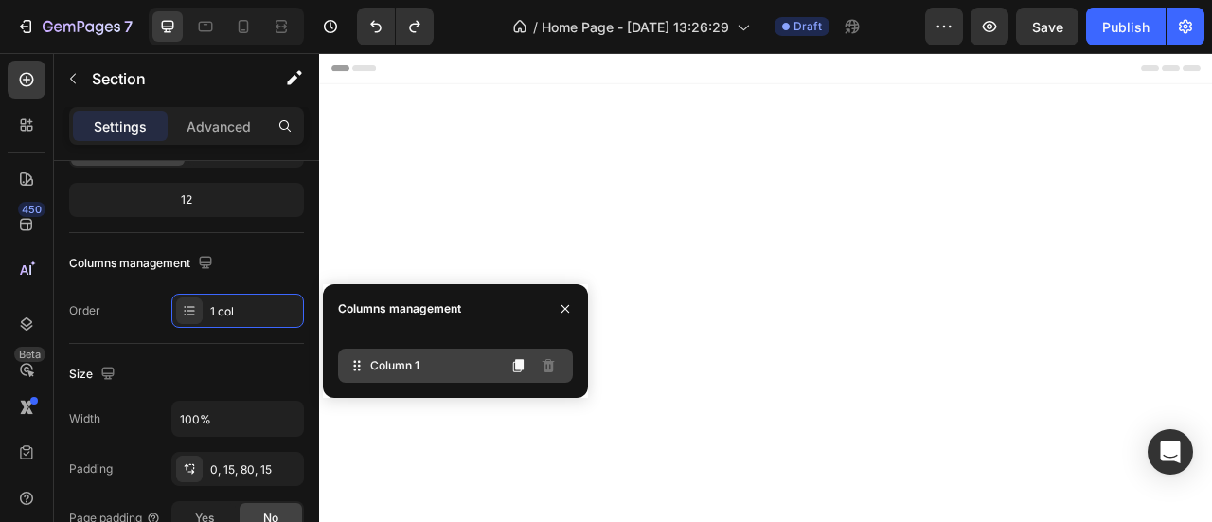
click at [388, 365] on span "Column 1" at bounding box center [394, 365] width 49 height 17
drag, startPoint x: 386, startPoint y: 371, endPoint x: 401, endPoint y: 366, distance: 15.0
click at [401, 366] on span "Column 1" at bounding box center [394, 365] width 49 height 17
drag, startPoint x: 677, startPoint y: 418, endPoint x: 761, endPoint y: 396, distance: 87.0
click at [354, 362] on icon at bounding box center [355, 362] width 3 height 3
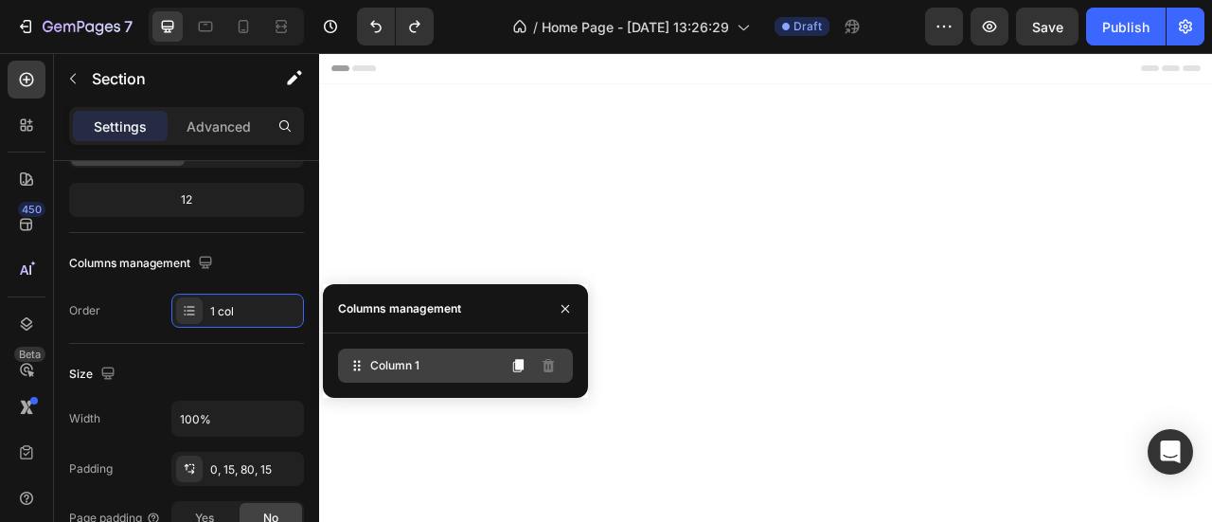
click at [354, 362] on icon at bounding box center [355, 362] width 3 height 3
drag, startPoint x: 673, startPoint y: 415, endPoint x: 704, endPoint y: 390, distance: 39.8
drag, startPoint x: 347, startPoint y: 374, endPoint x: 377, endPoint y: 332, distance: 51.0
click at [377, 332] on div "Columns management Column 1" at bounding box center [455, 341] width 265 height 114
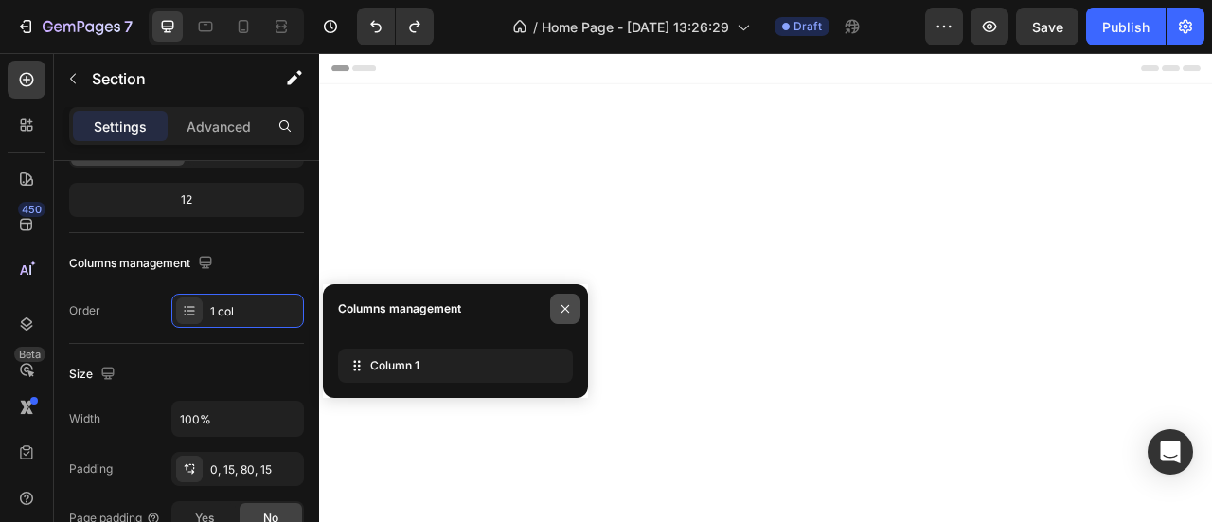
click at [579, 307] on button "button" at bounding box center [565, 309] width 30 height 30
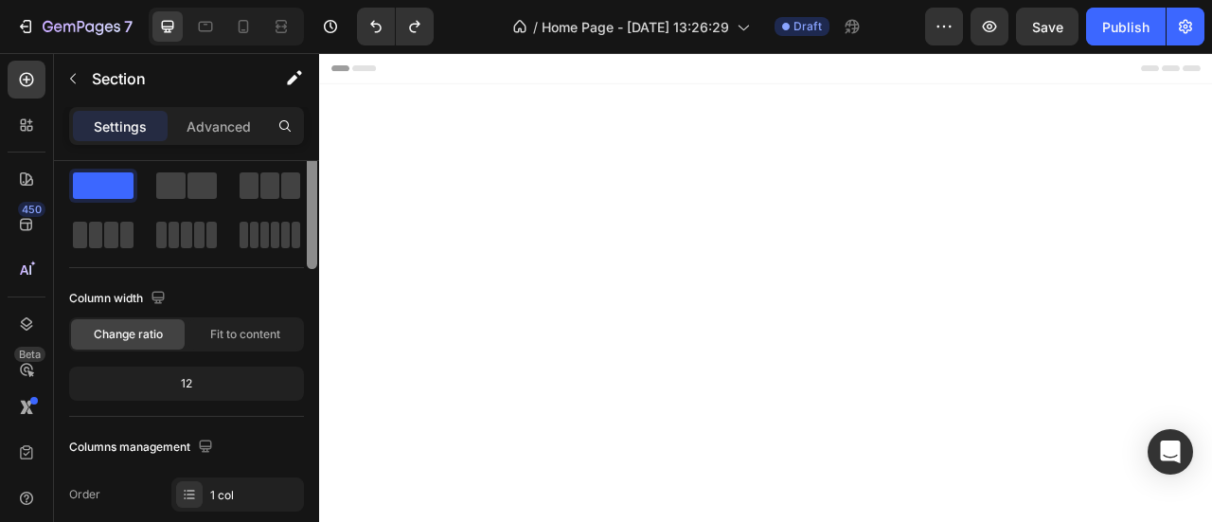
scroll to position [0, 0]
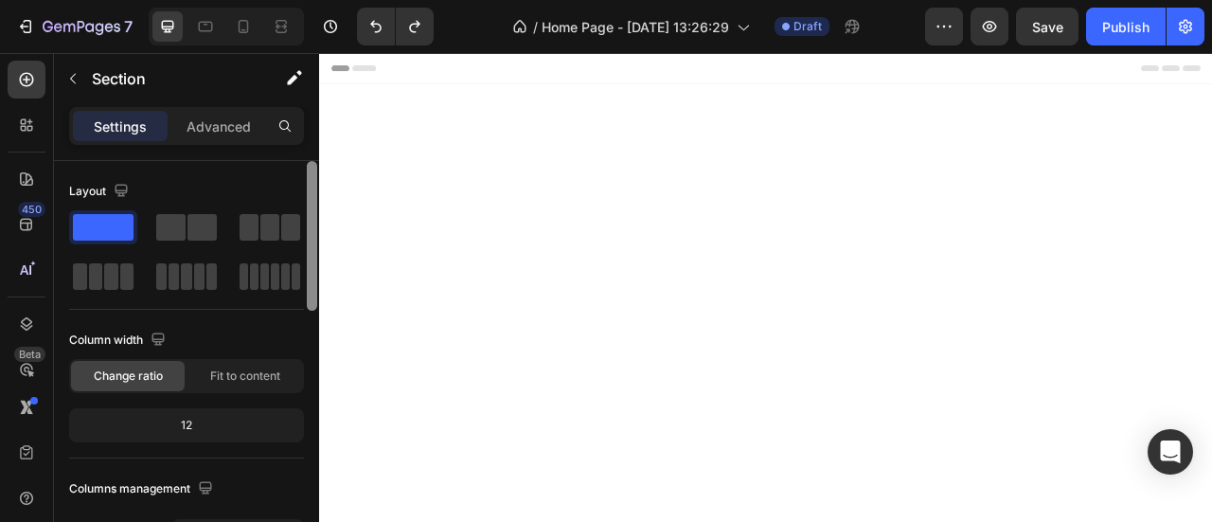
drag, startPoint x: 628, startPoint y: 395, endPoint x: 327, endPoint y: 200, distance: 358.8
click at [222, 131] on p "Advanced" at bounding box center [219, 126] width 64 height 20
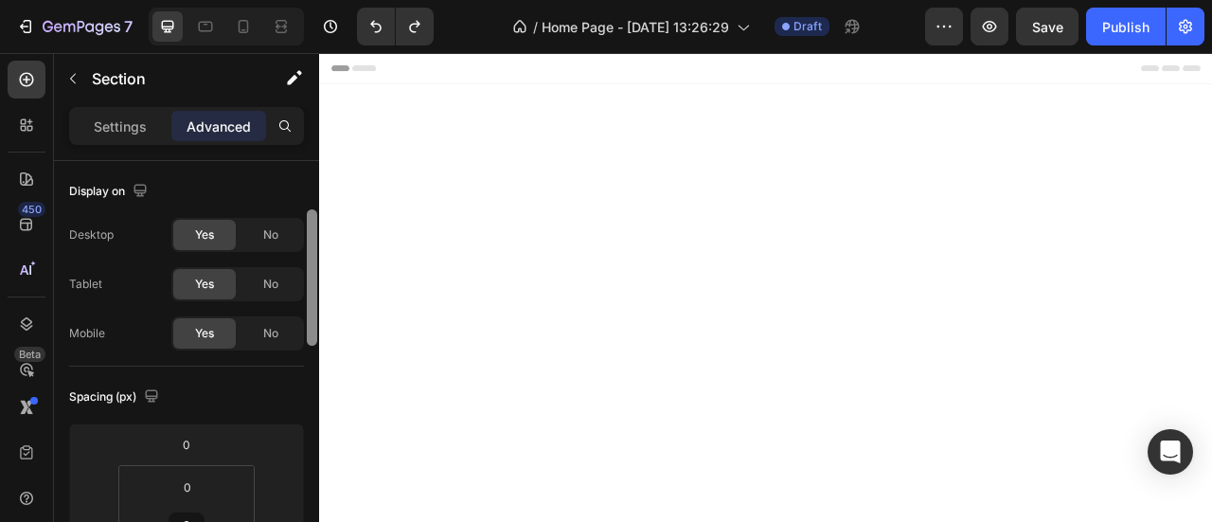
scroll to position [51, 0]
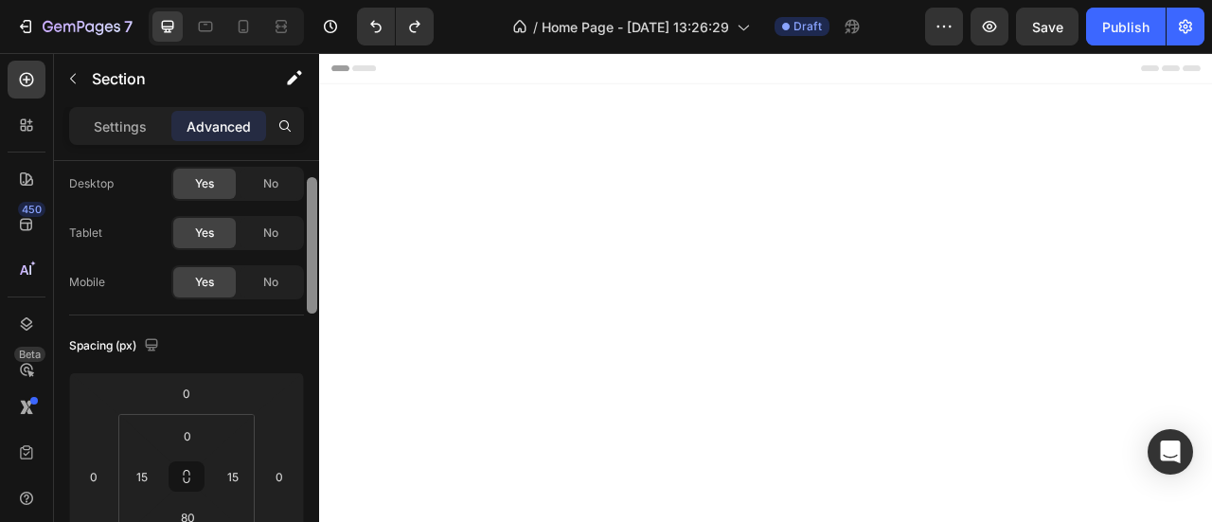
drag, startPoint x: 633, startPoint y: 247, endPoint x: 320, endPoint y: 401, distance: 349.3
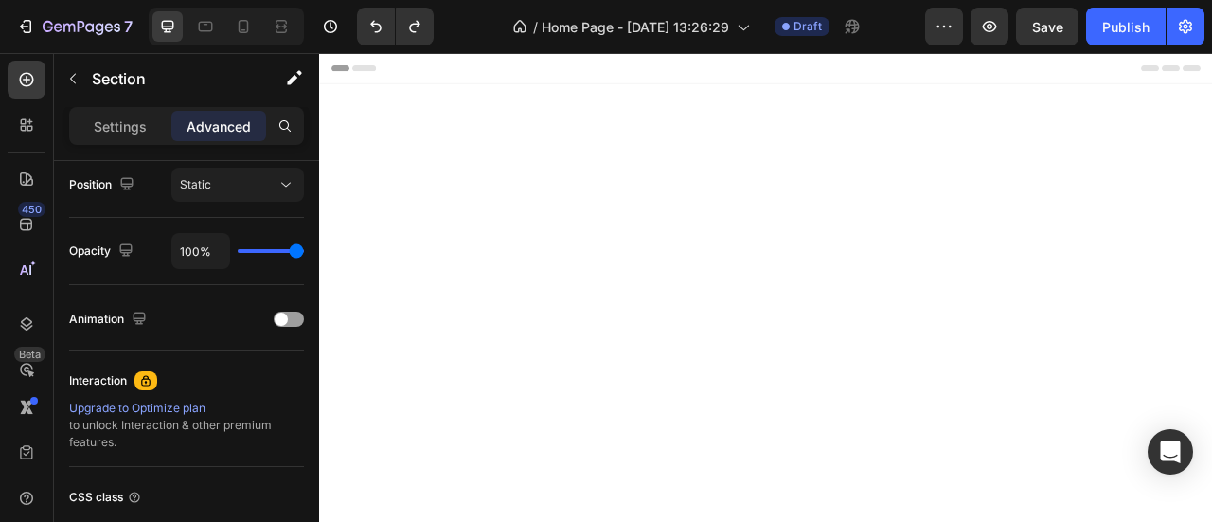
scroll to position [845, 0]
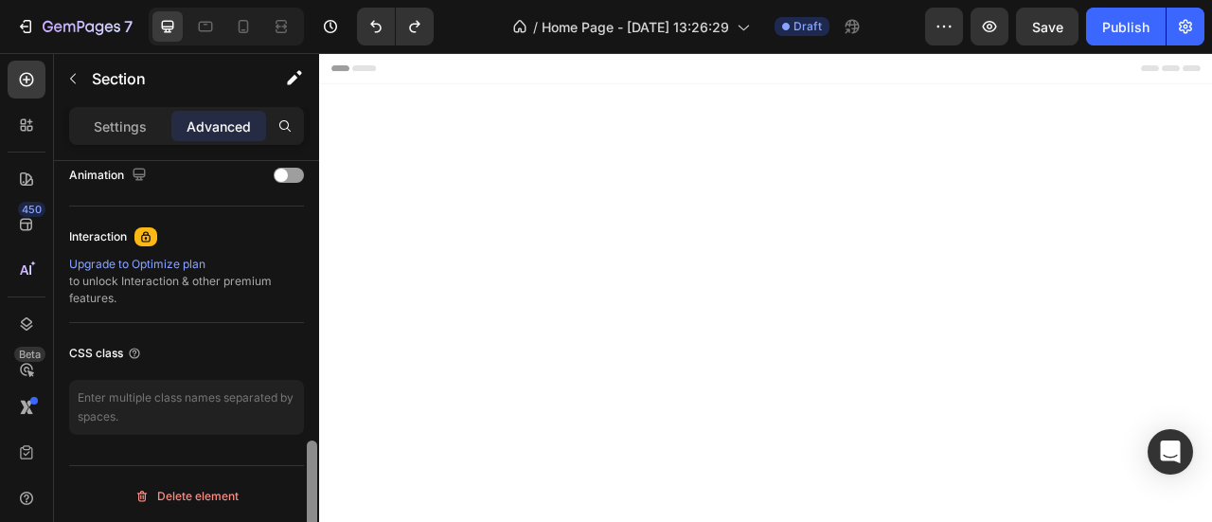
drag, startPoint x: 314, startPoint y: 313, endPoint x: 312, endPoint y: 544, distance: 231.0
click at [312, 0] on html "7 Version history / Home Page - [DATE] 13:26:29 Draft Preview Save Publish 450 …" at bounding box center [606, 0] width 1212 height 0
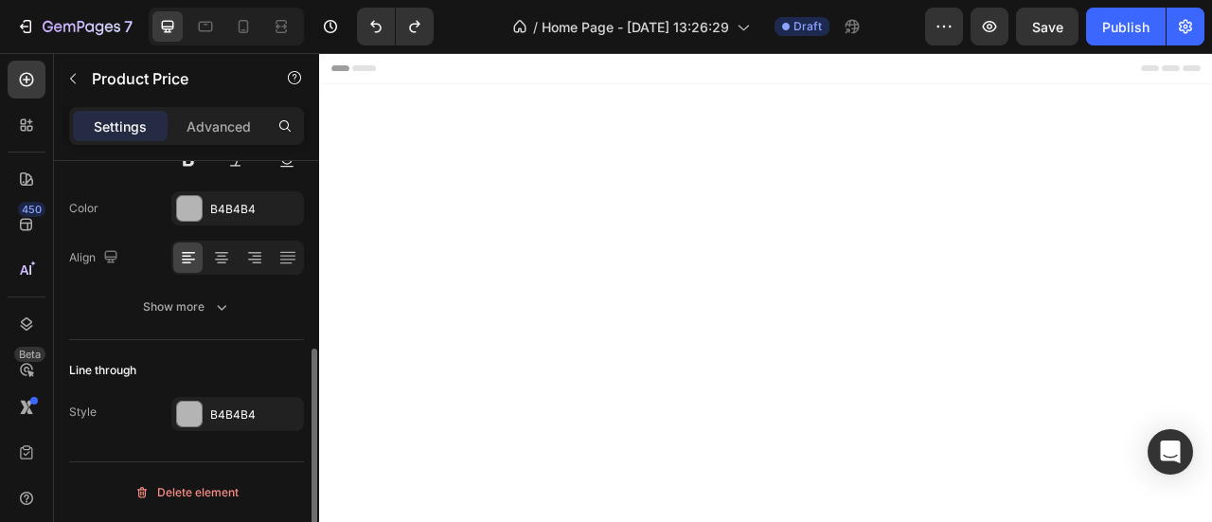
scroll to position [0, 0]
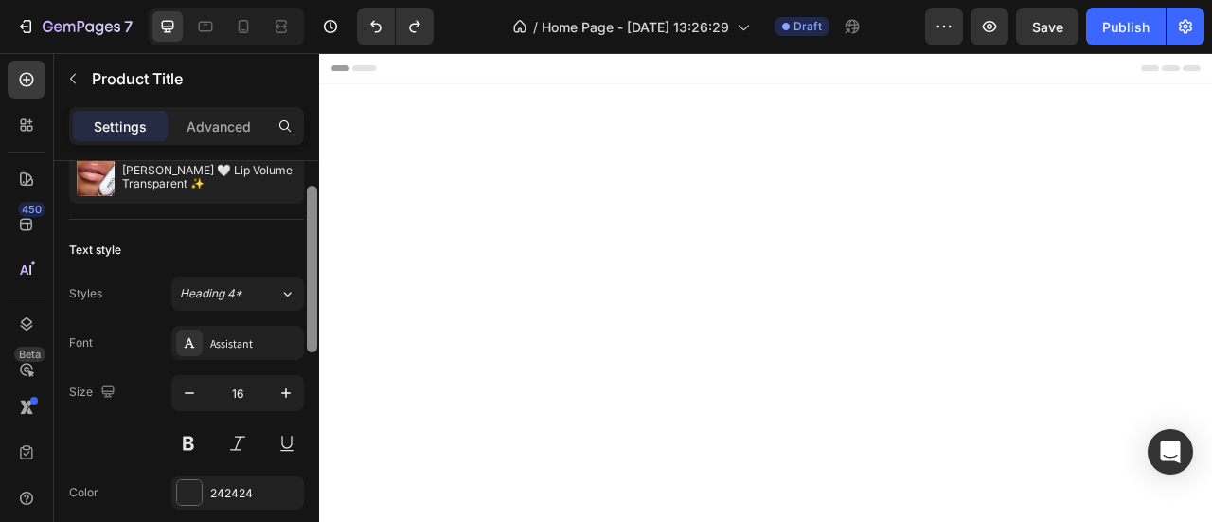
scroll to position [57, 0]
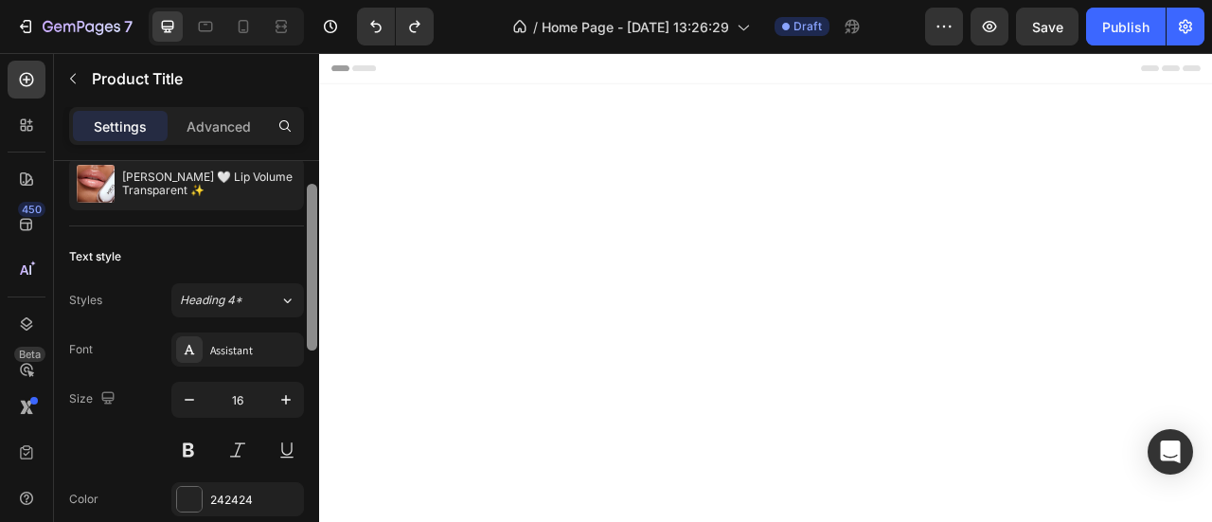
drag, startPoint x: 314, startPoint y: 267, endPoint x: 314, endPoint y: 290, distance: 22.7
click at [314, 290] on div at bounding box center [312, 267] width 10 height 167
click at [191, 405] on icon "button" at bounding box center [189, 399] width 19 height 19
type input "14"
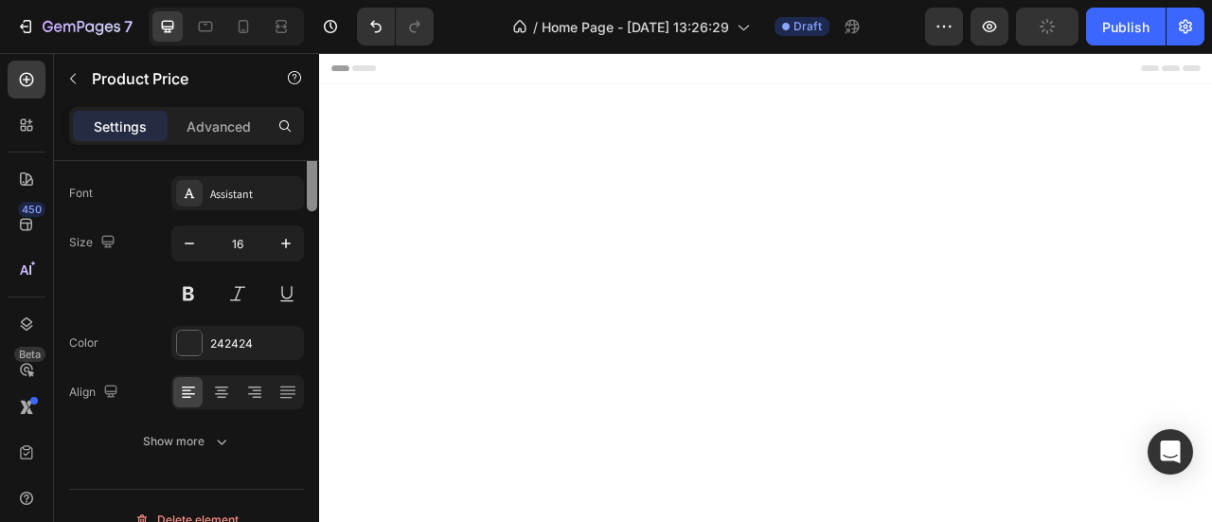
scroll to position [0, 0]
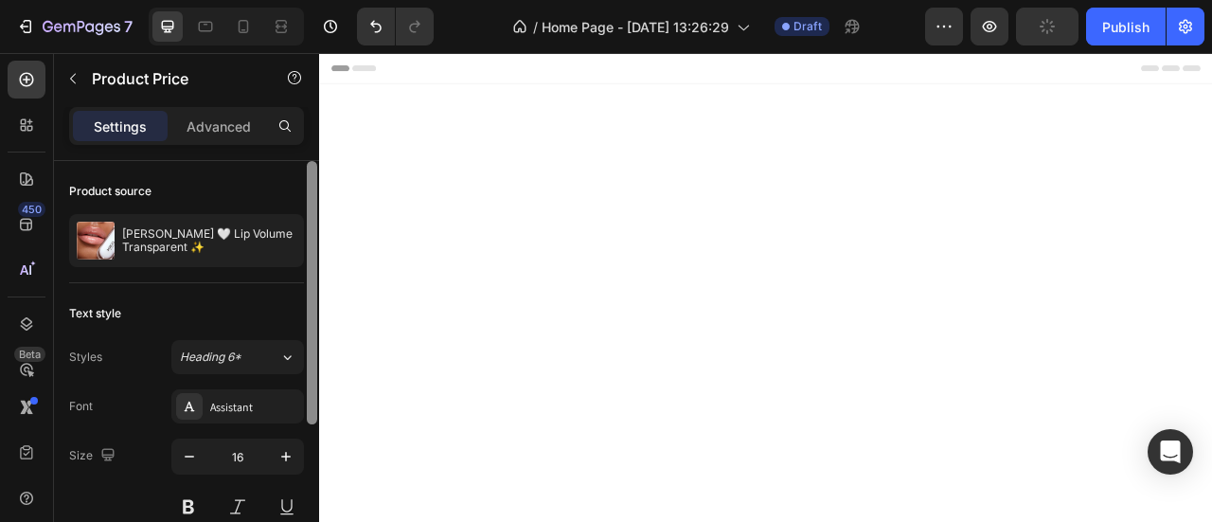
drag, startPoint x: 312, startPoint y: 310, endPoint x: 313, endPoint y: 274, distance: 36.0
click at [313, 274] on div at bounding box center [312, 292] width 10 height 263
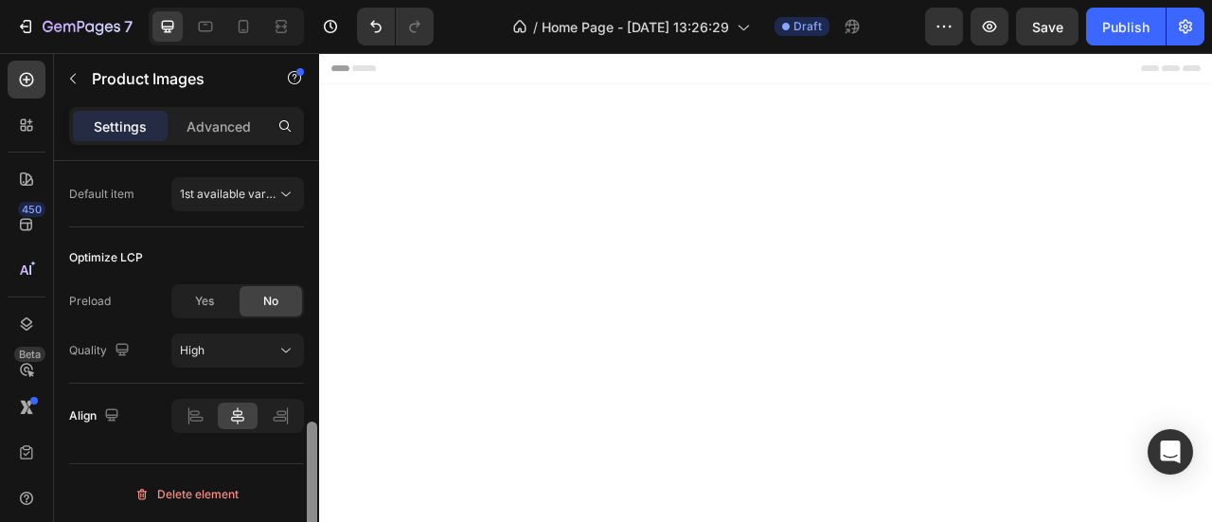
scroll to position [668, 0]
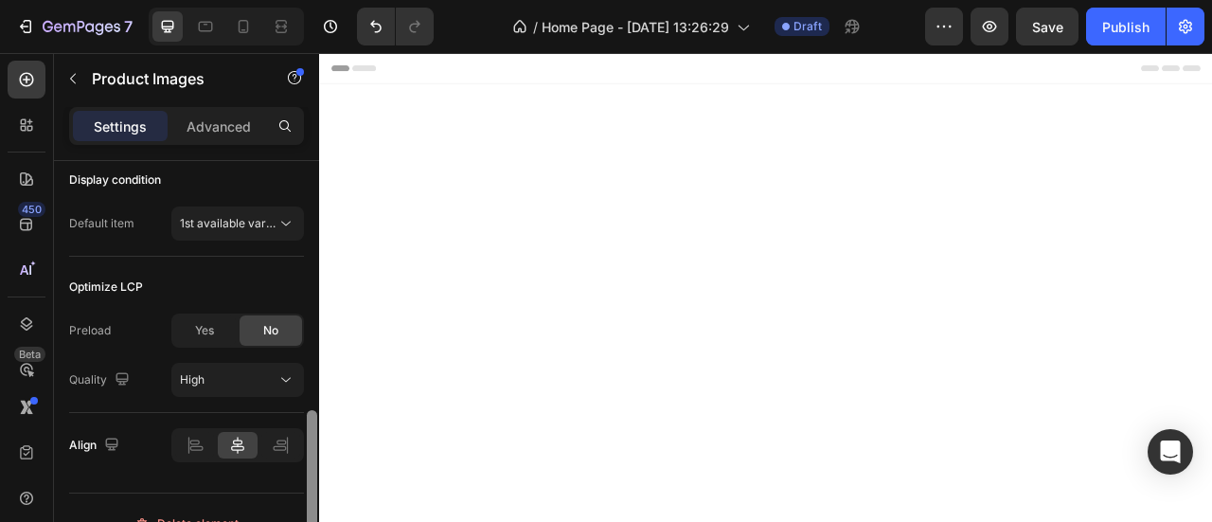
drag, startPoint x: 633, startPoint y: 238, endPoint x: 319, endPoint y: 453, distance: 380.8
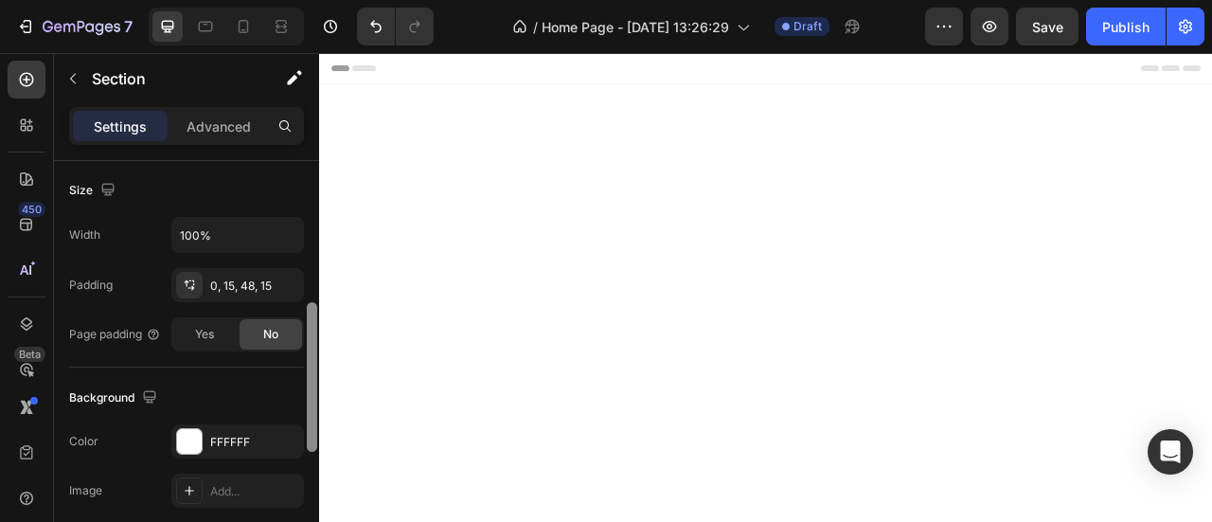
scroll to position [415, 0]
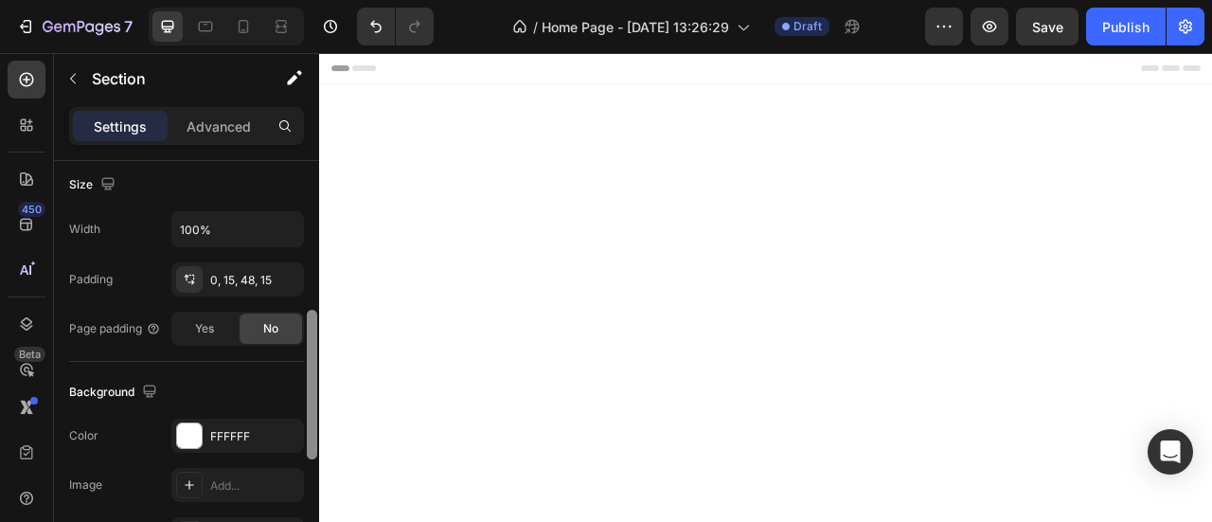
click at [310, 340] on div at bounding box center [312, 385] width 10 height 150
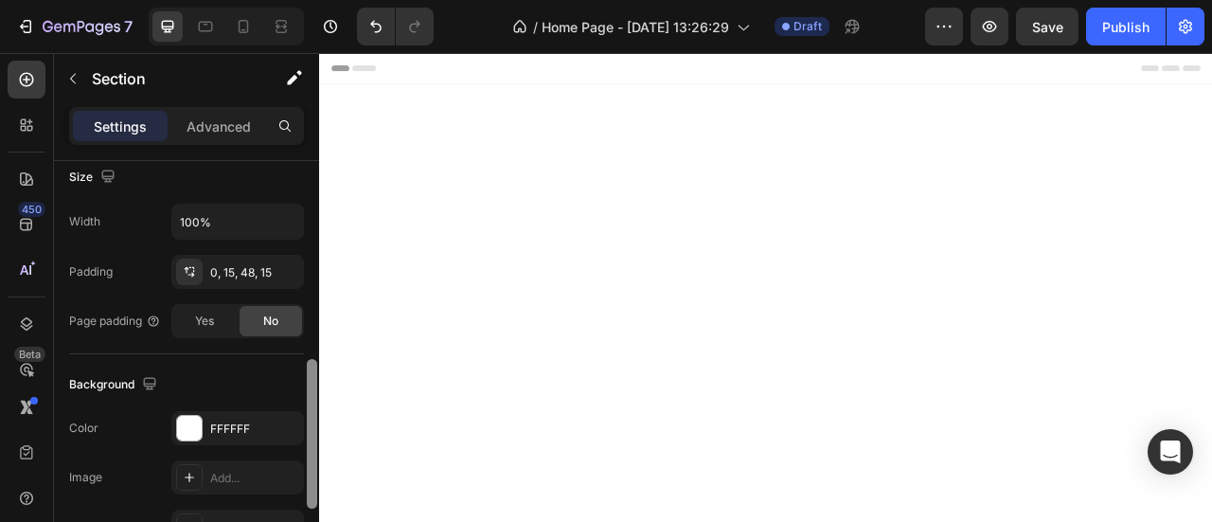
scroll to position [357, 0]
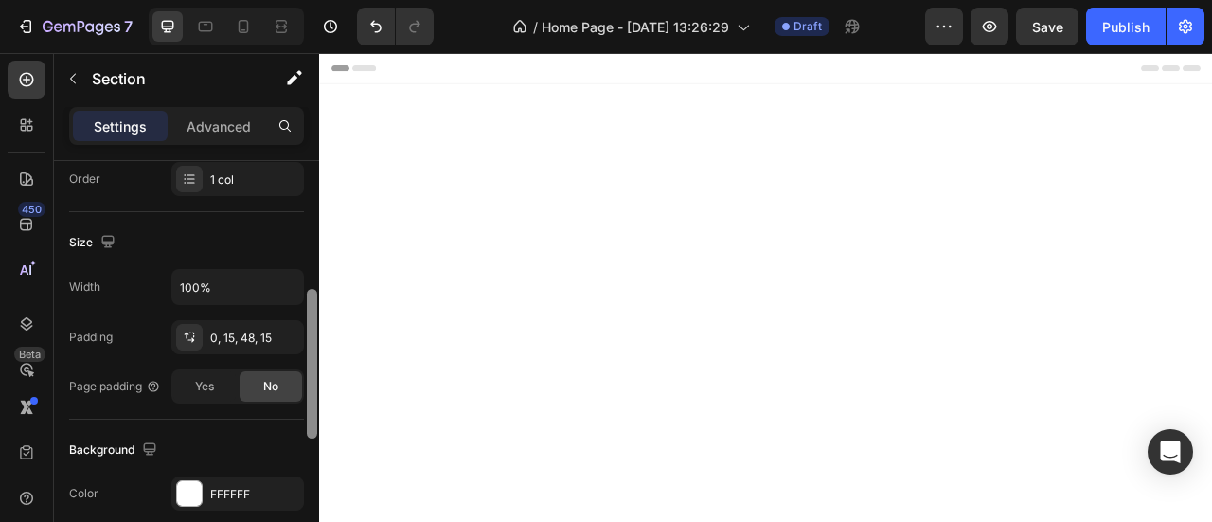
drag, startPoint x: 629, startPoint y: 393, endPoint x: 321, endPoint y: 299, distance: 321.7
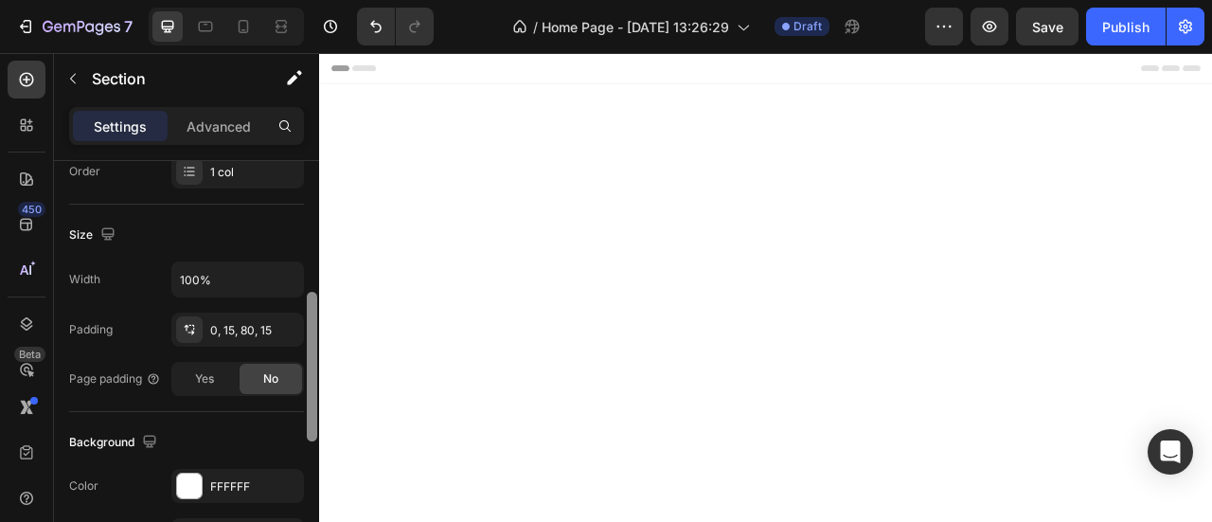
scroll to position [0, 0]
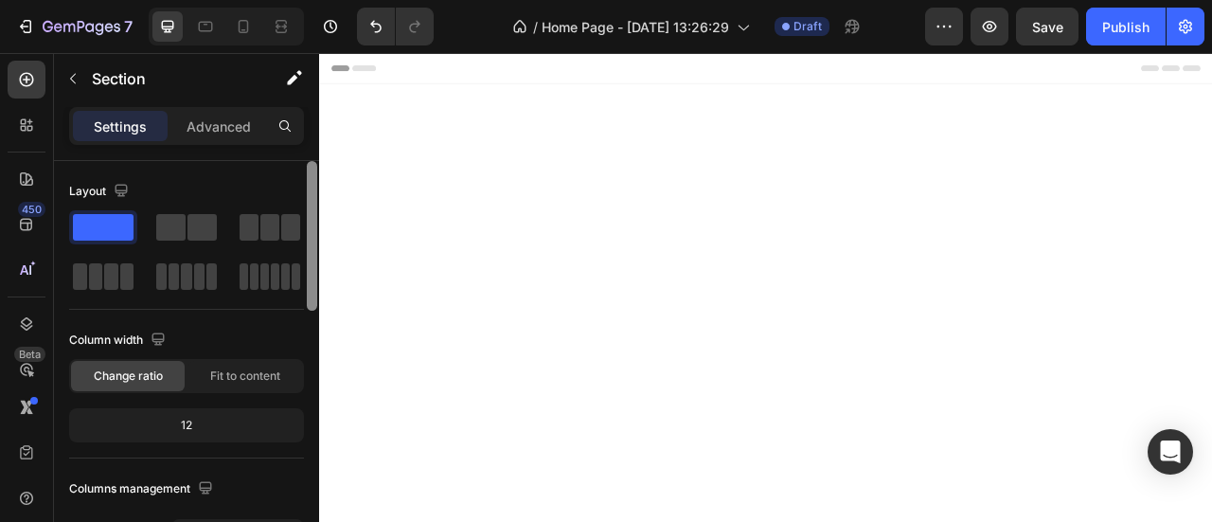
drag, startPoint x: 309, startPoint y: 322, endPoint x: 310, endPoint y: 115, distance: 207.4
click at [310, 115] on div "Settings Advanced Layout Column width Change ratio Fit to content 12 Columns ma…" at bounding box center [186, 341] width 265 height 469
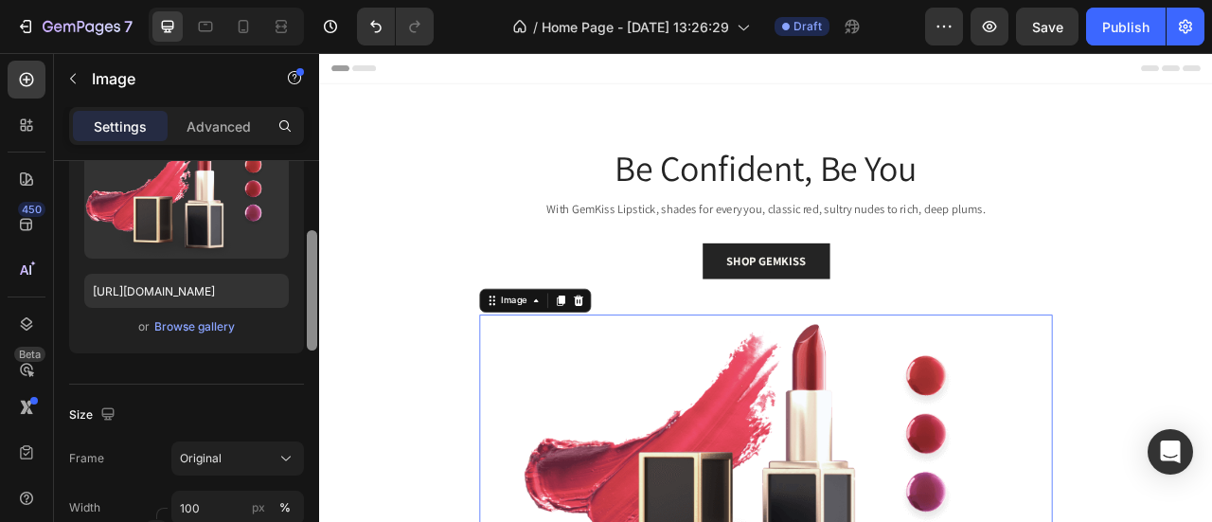
scroll to position [230, 0]
drag, startPoint x: 310, startPoint y: 251, endPoint x: 317, endPoint y: 318, distance: 67.7
click at [317, 318] on div at bounding box center [312, 369] width 14 height 416
click at [229, 321] on div "Browse gallery" at bounding box center [194, 323] width 80 height 17
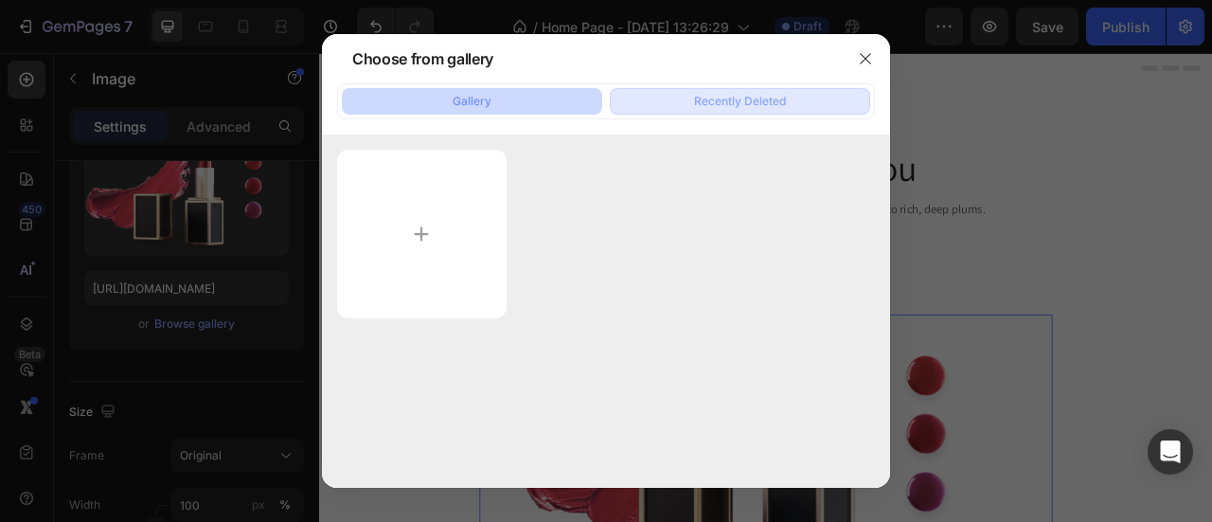
click at [733, 103] on div "Recently Deleted" at bounding box center [740, 101] width 92 height 17
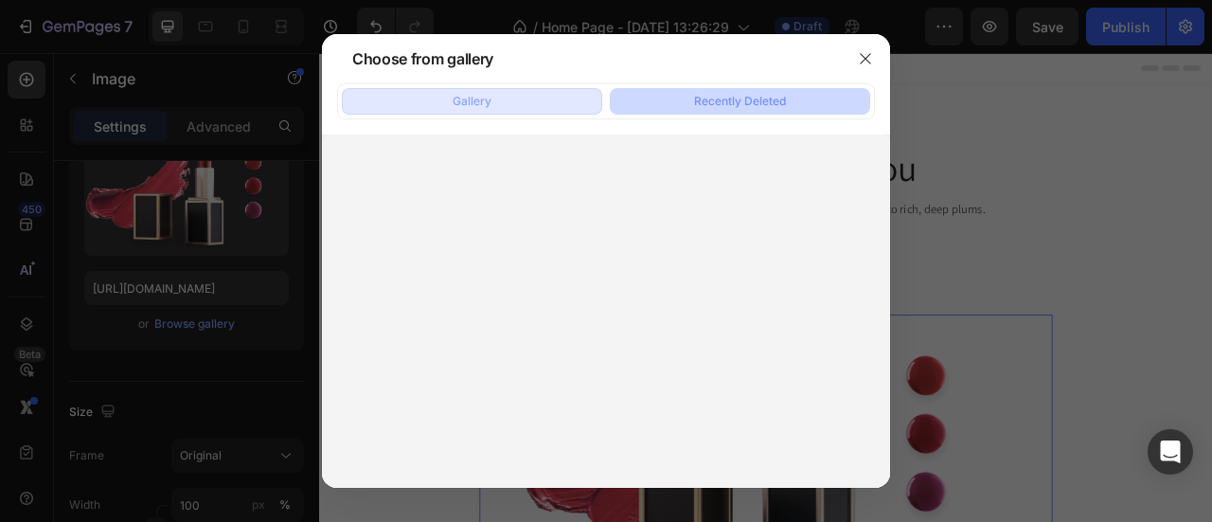
click at [462, 103] on div "Gallery" at bounding box center [472, 101] width 39 height 17
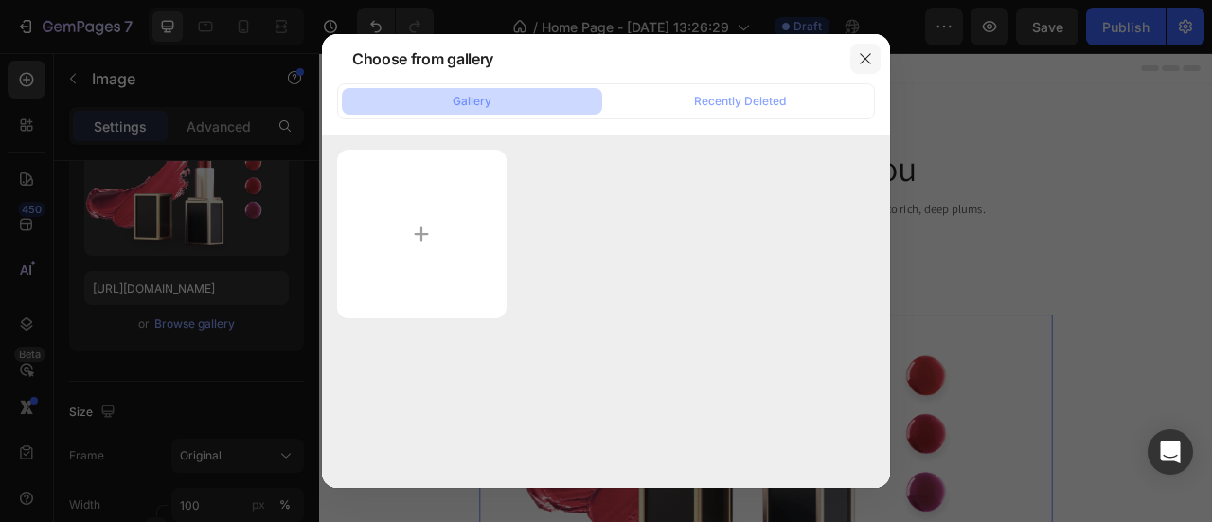
click at [861, 58] on icon "button" at bounding box center [865, 58] width 15 height 15
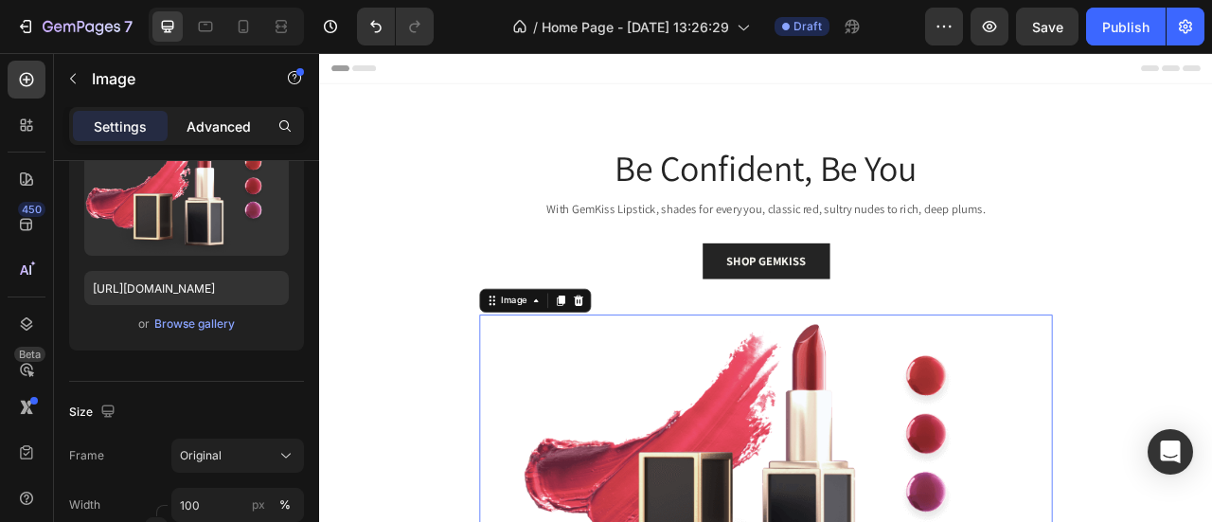
click at [236, 124] on p "Advanced" at bounding box center [219, 126] width 64 height 20
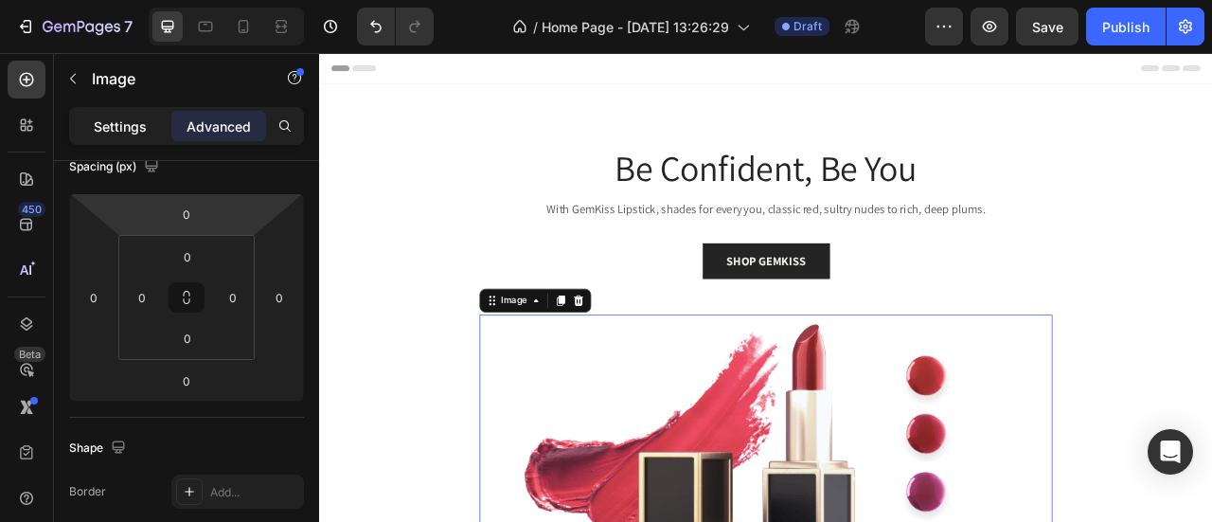
click at [133, 129] on p "Settings" at bounding box center [120, 126] width 53 height 20
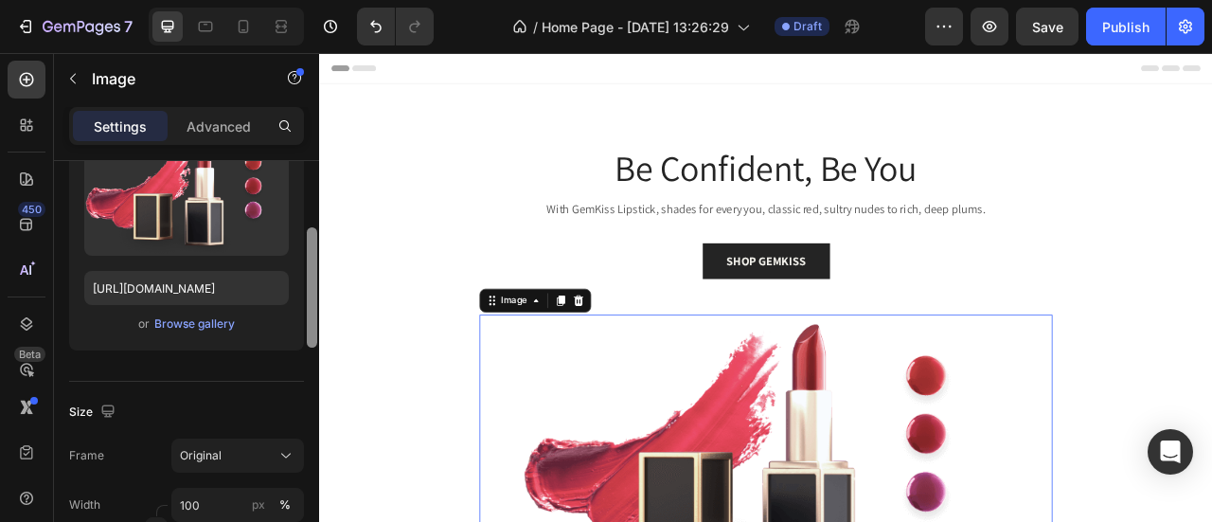
scroll to position [330, 0]
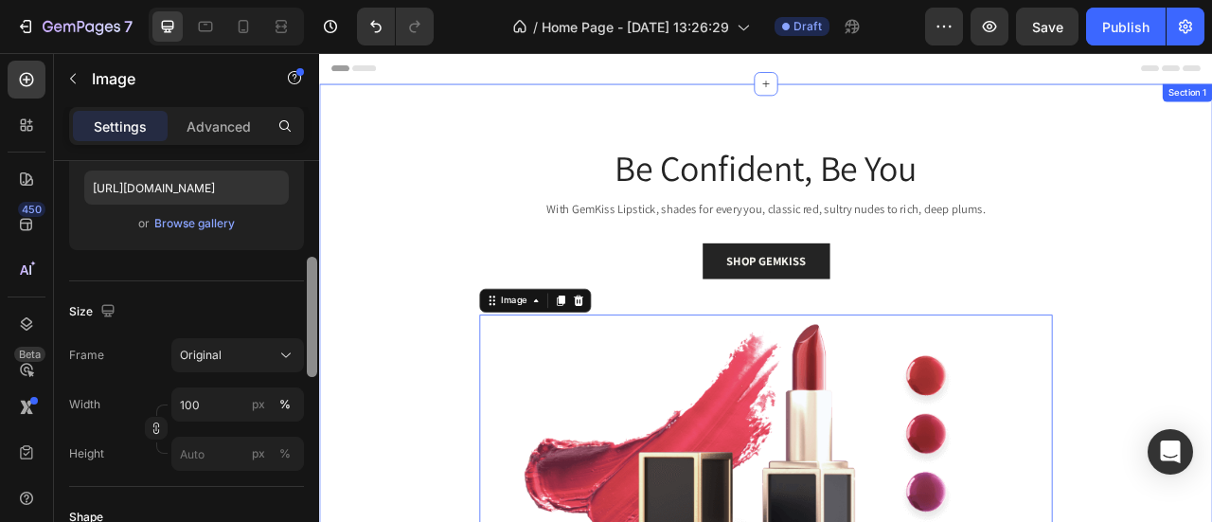
drag, startPoint x: 630, startPoint y: 332, endPoint x: 325, endPoint y: 487, distance: 341.7
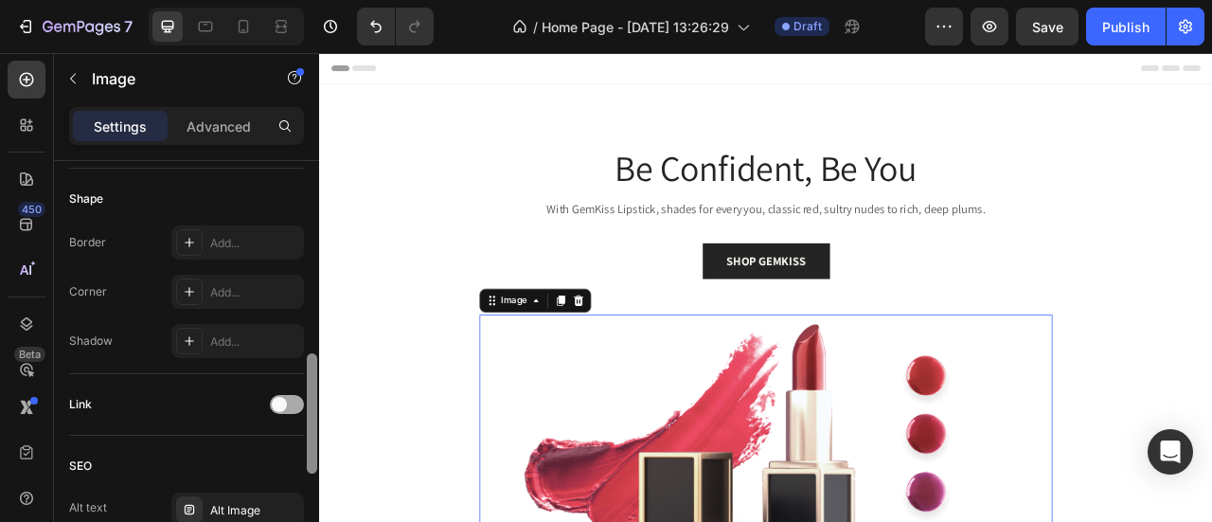
scroll to position [646, 0]
click at [288, 401] on div at bounding box center [287, 407] width 34 height 19
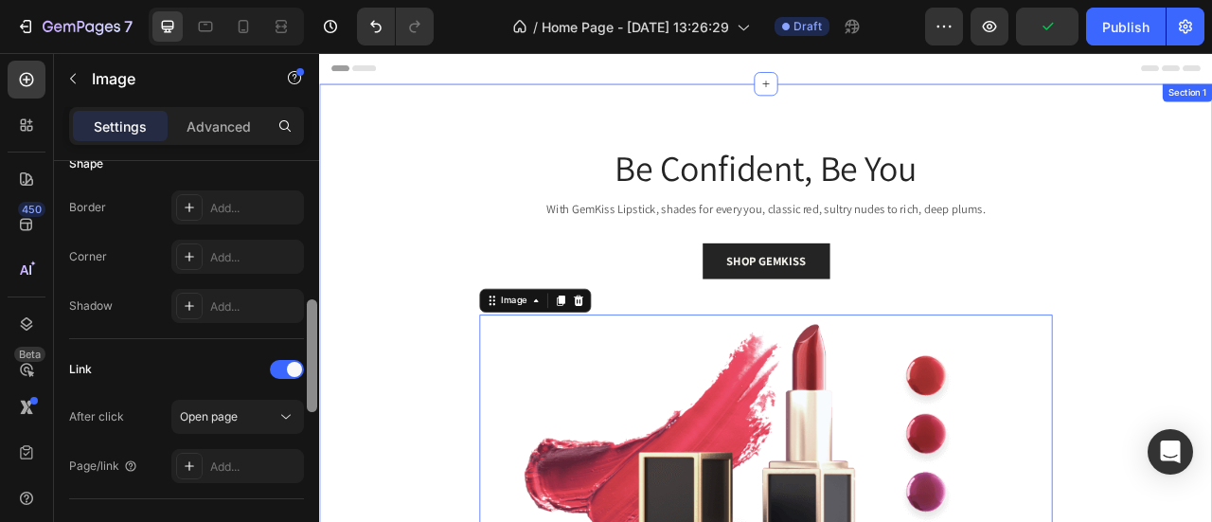
scroll to position [694, 0]
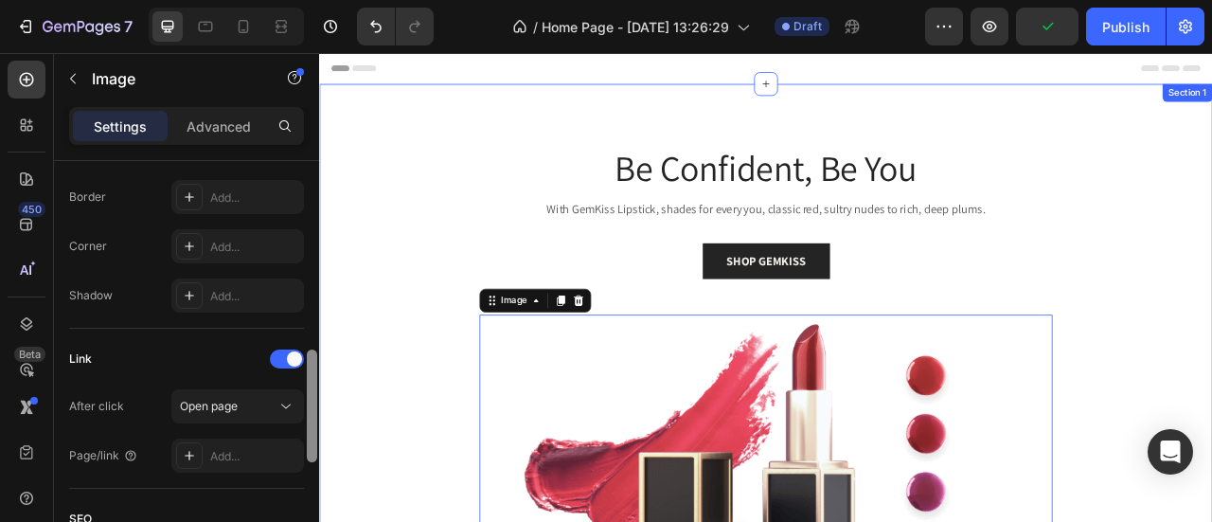
drag, startPoint x: 632, startPoint y: 416, endPoint x: 331, endPoint y: 522, distance: 318.3
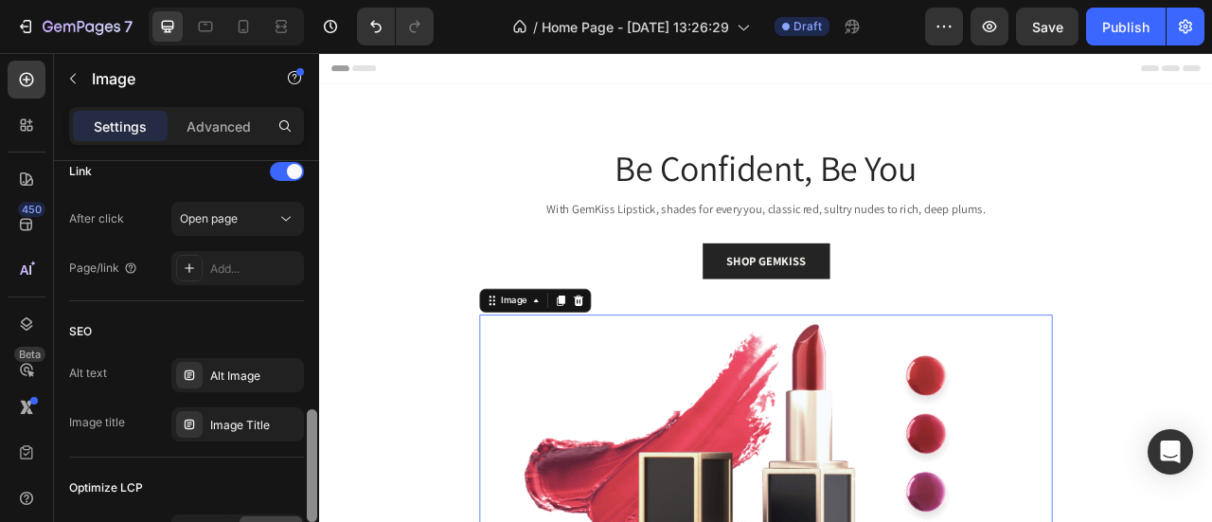
scroll to position [888, 0]
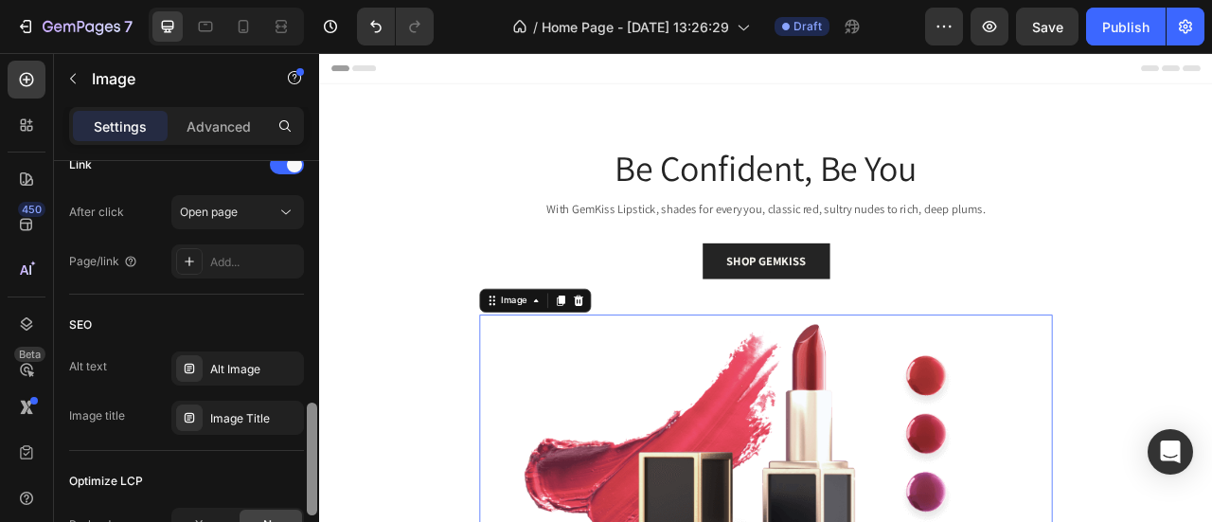
drag, startPoint x: 311, startPoint y: 268, endPoint x: 318, endPoint y: 429, distance: 161.1
click at [318, 429] on div at bounding box center [312, 369] width 14 height 416
click at [283, 216] on icon at bounding box center [285, 212] width 19 height 19
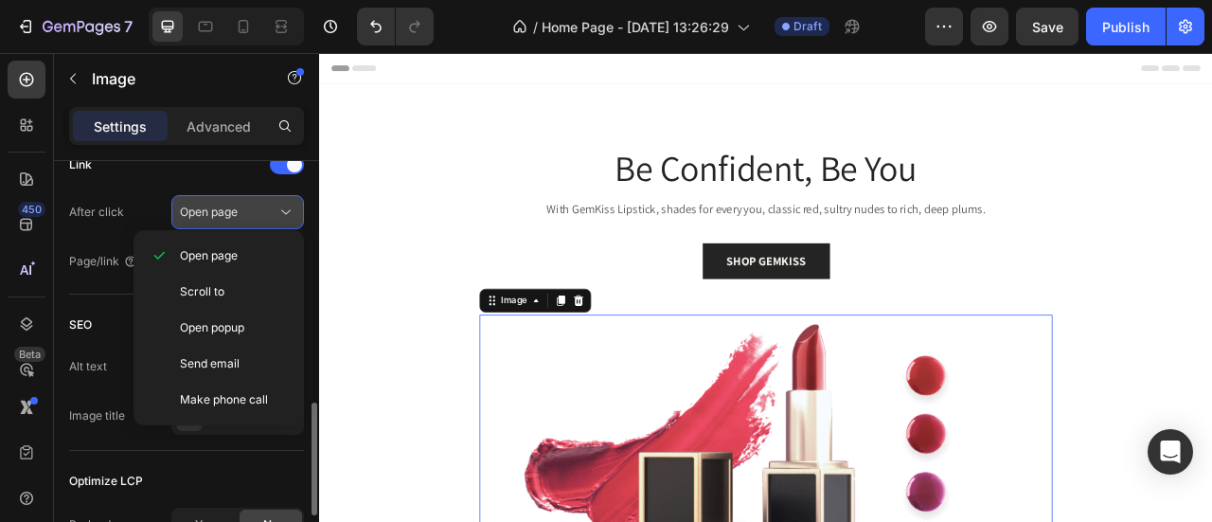
click at [283, 216] on icon at bounding box center [285, 212] width 19 height 19
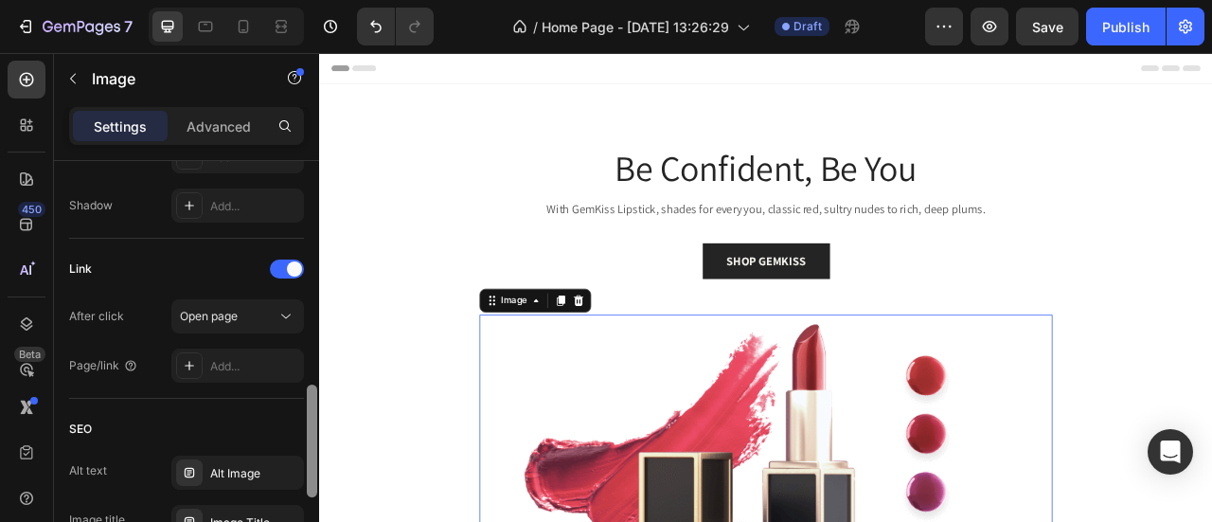
scroll to position [775, 0]
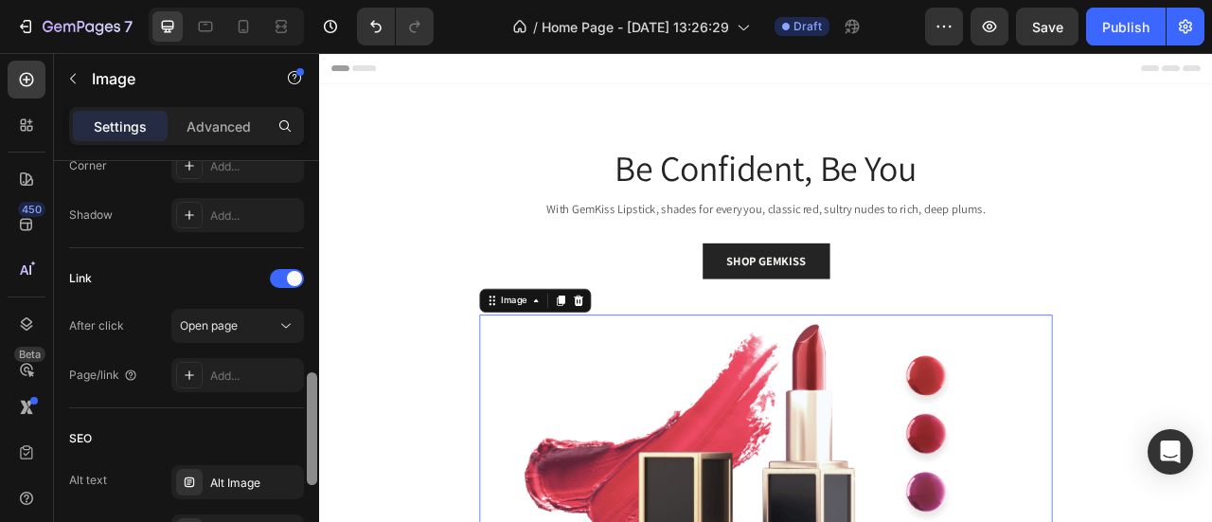
drag, startPoint x: 310, startPoint y: 423, endPoint x: 312, endPoint y: 392, distance: 31.4
click at [312, 392] on div at bounding box center [312, 428] width 10 height 113
click at [288, 282] on div at bounding box center [287, 278] width 34 height 19
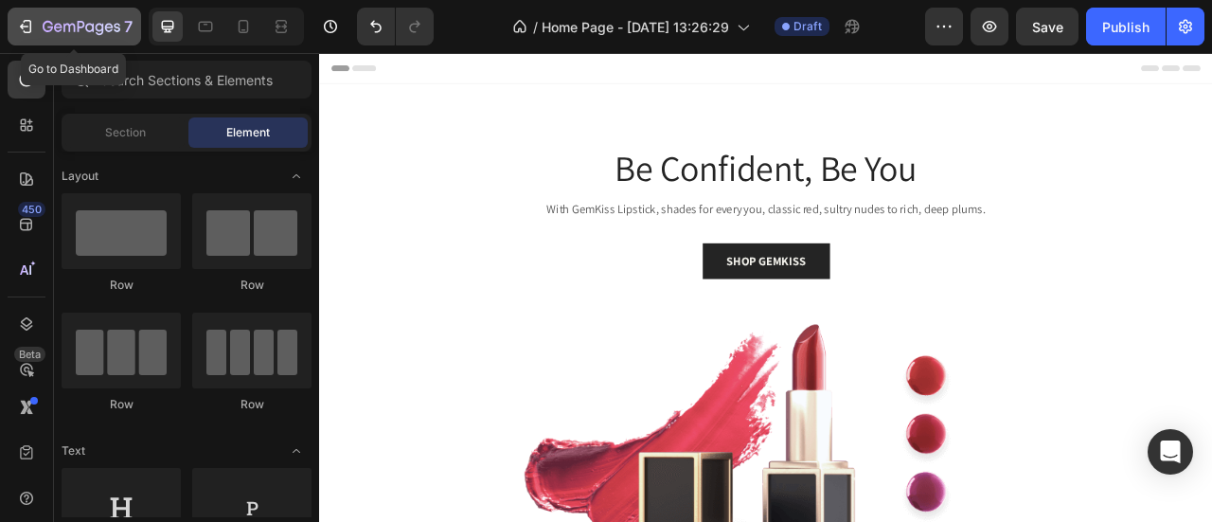
click at [45, 34] on icon "button" at bounding box center [82, 28] width 78 height 16
